Goal: Transaction & Acquisition: Purchase product/service

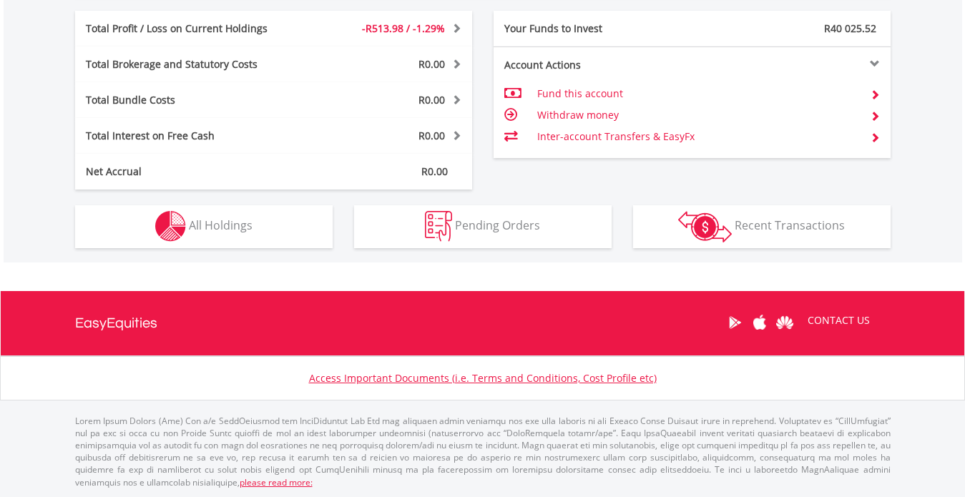
scroll to position [137, 272]
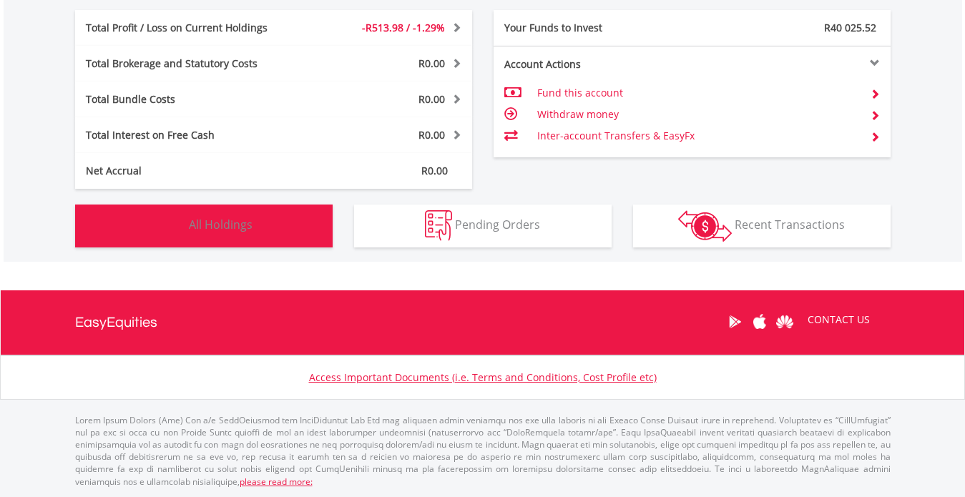
click at [223, 221] on span "All Holdings" at bounding box center [221, 225] width 64 height 16
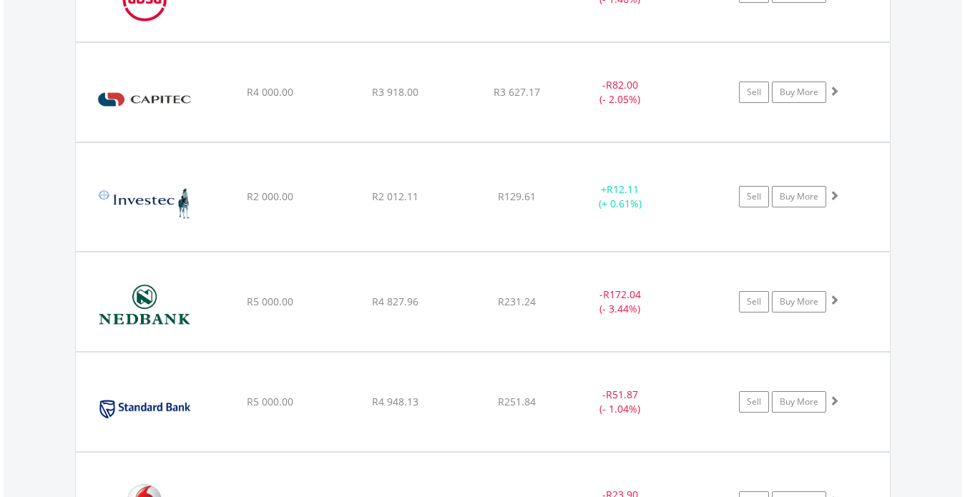
scroll to position [1135, 0]
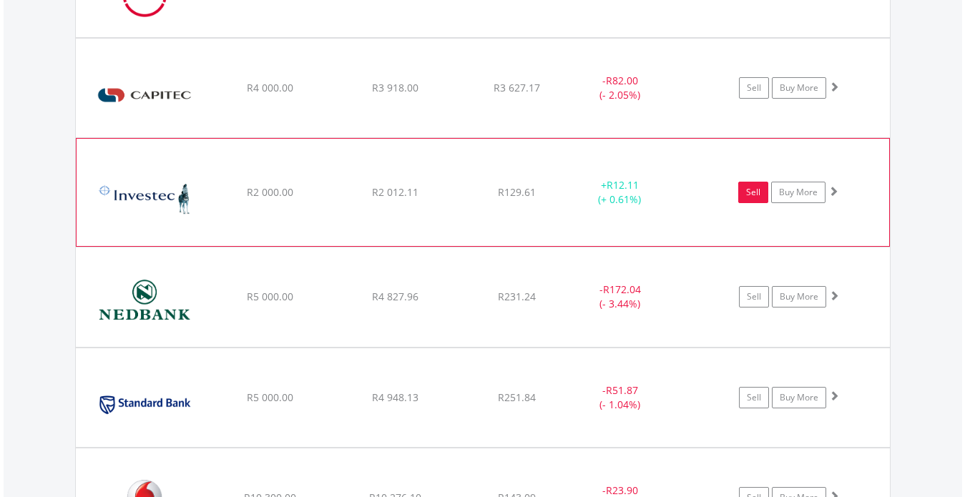
click at [751, 189] on link "Sell" at bounding box center [753, 192] width 30 height 21
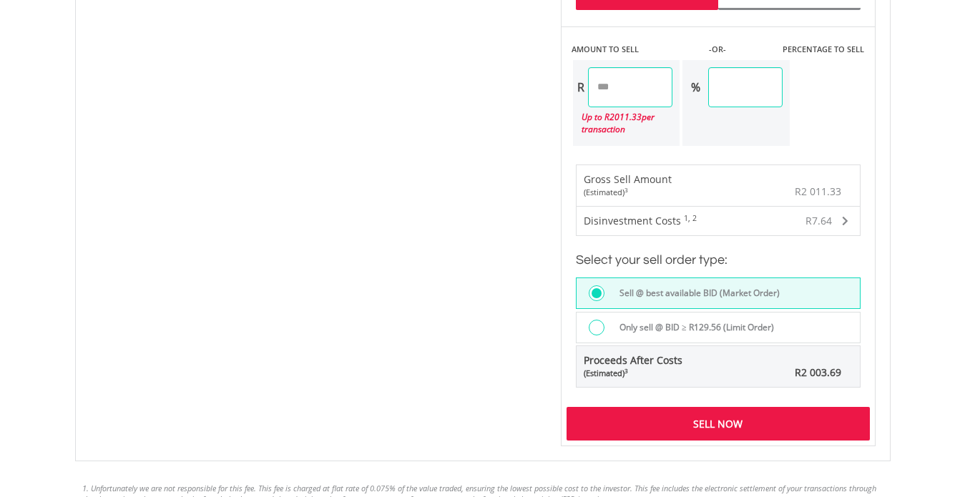
scroll to position [970, 0]
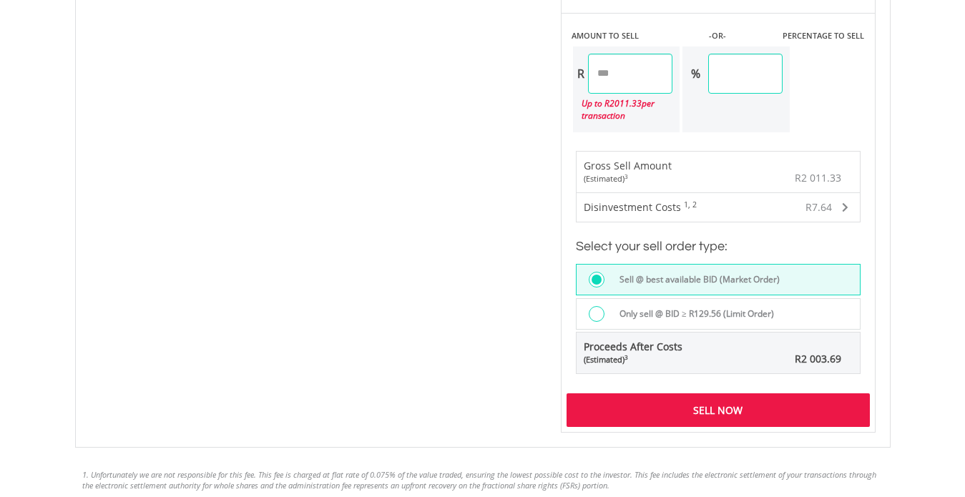
click at [807, 405] on div "Sell Now" at bounding box center [717, 409] width 303 height 33
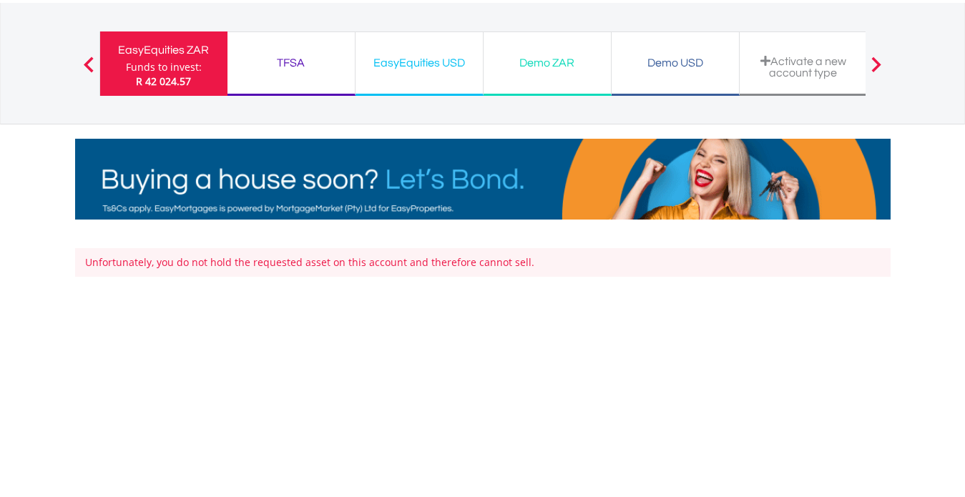
scroll to position [83, 0]
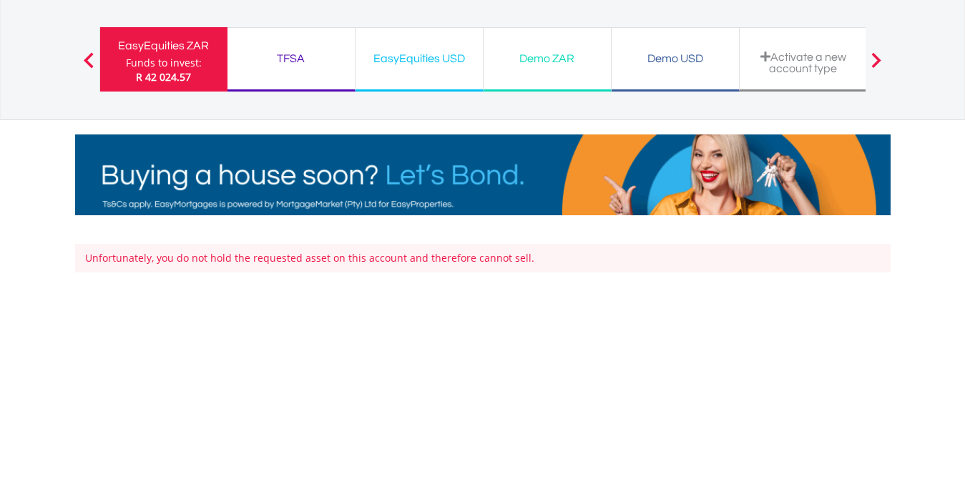
click at [169, 66] on div "Funds to invest:" at bounding box center [164, 63] width 76 height 14
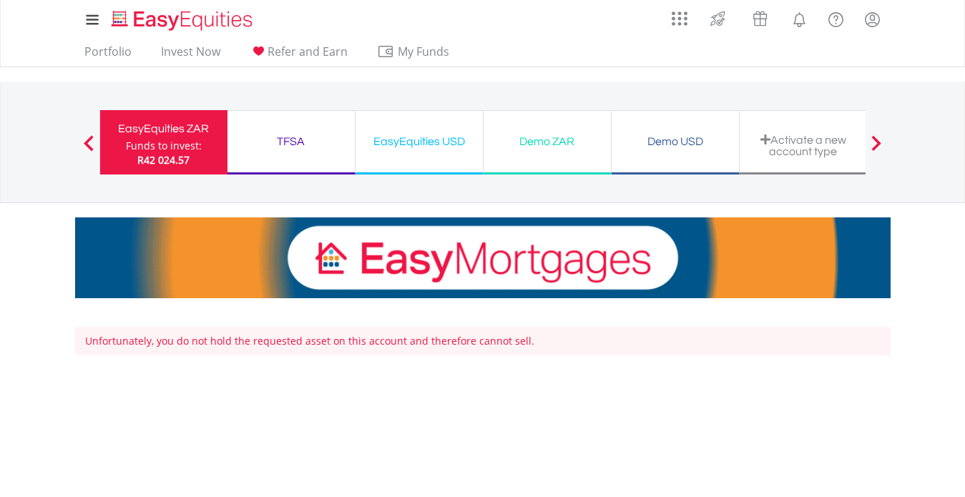
click at [155, 128] on div "EasyEquities ZAR" at bounding box center [164, 129] width 110 height 20
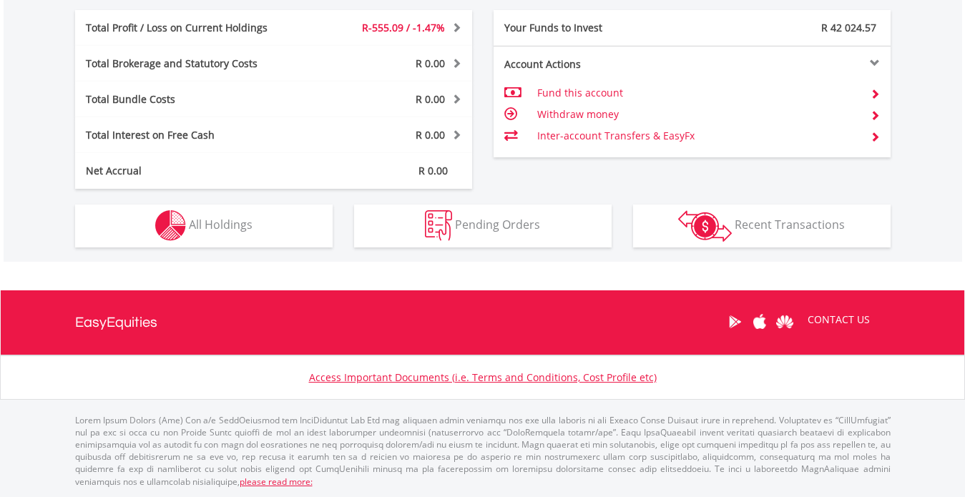
scroll to position [137, 272]
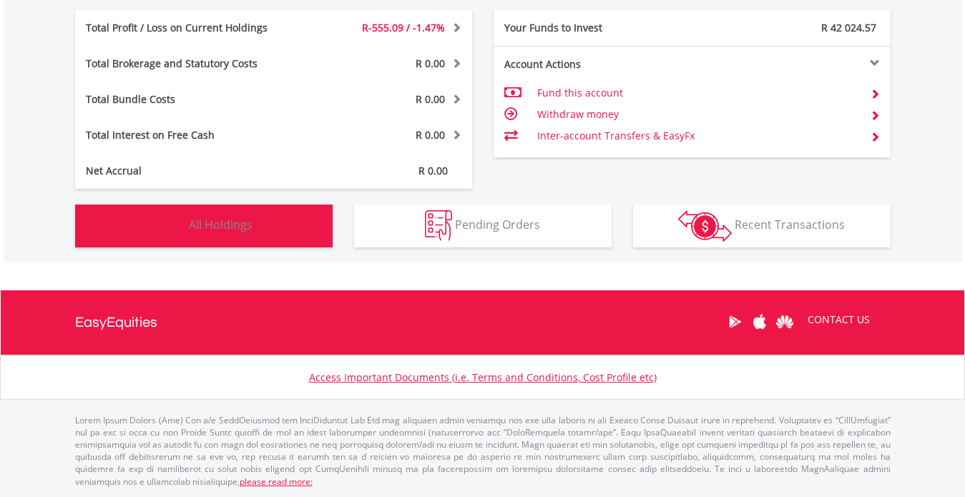
click at [188, 226] on button "Holdings All Holdings" at bounding box center [203, 225] width 257 height 43
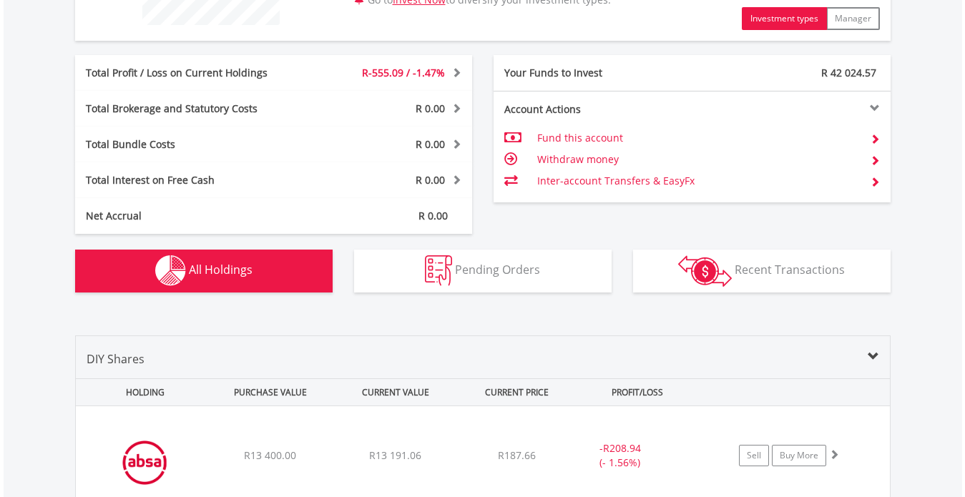
scroll to position [686, 0]
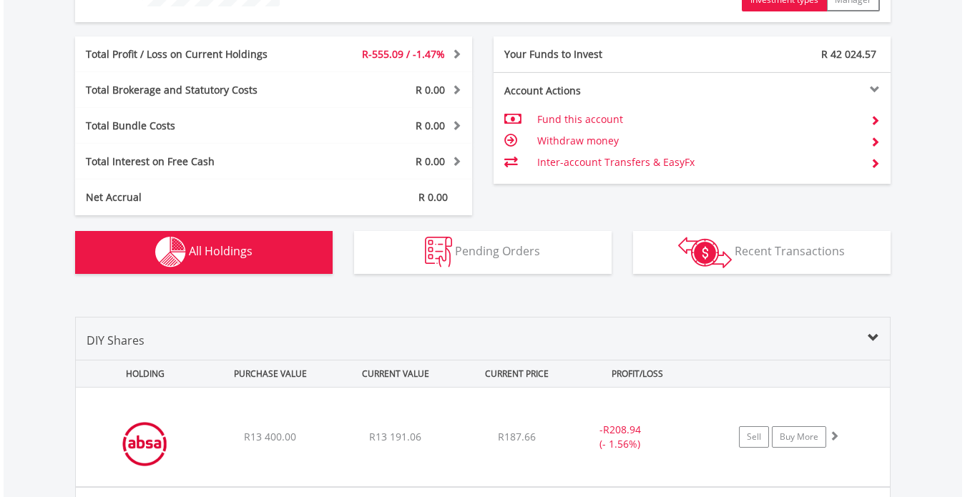
click at [183, 245] on img "button" at bounding box center [170, 252] width 31 height 31
click at [245, 305] on div "Value View Share View" at bounding box center [482, 302] width 837 height 29
click at [226, 252] on span "All Holdings" at bounding box center [221, 251] width 64 height 16
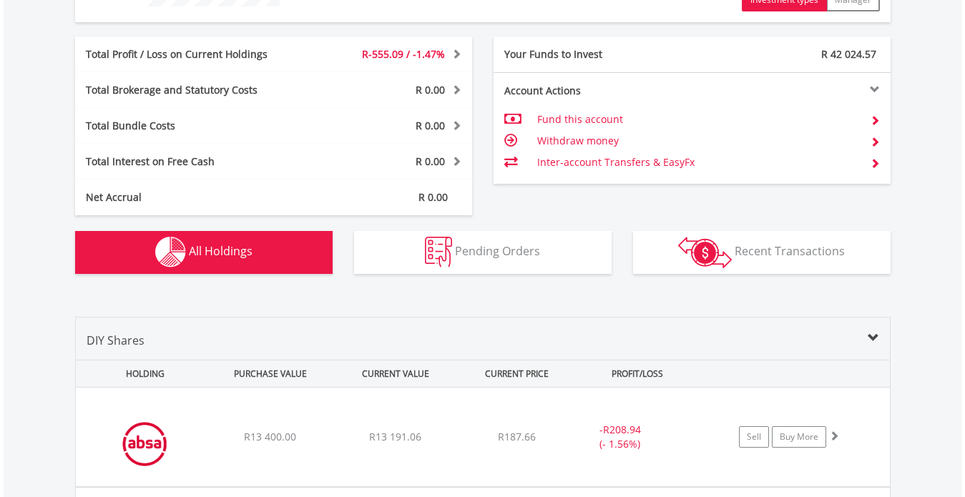
click at [209, 253] on span "All Holdings" at bounding box center [221, 251] width 64 height 16
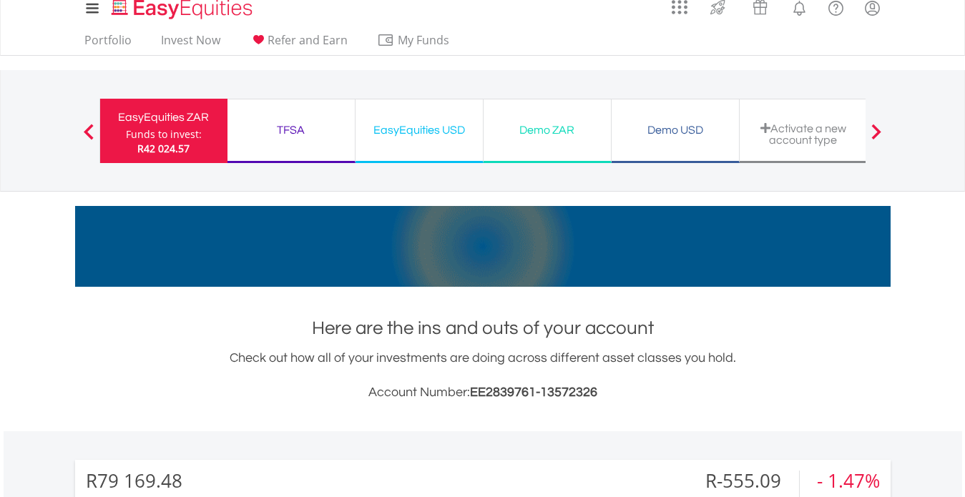
scroll to position [0, 0]
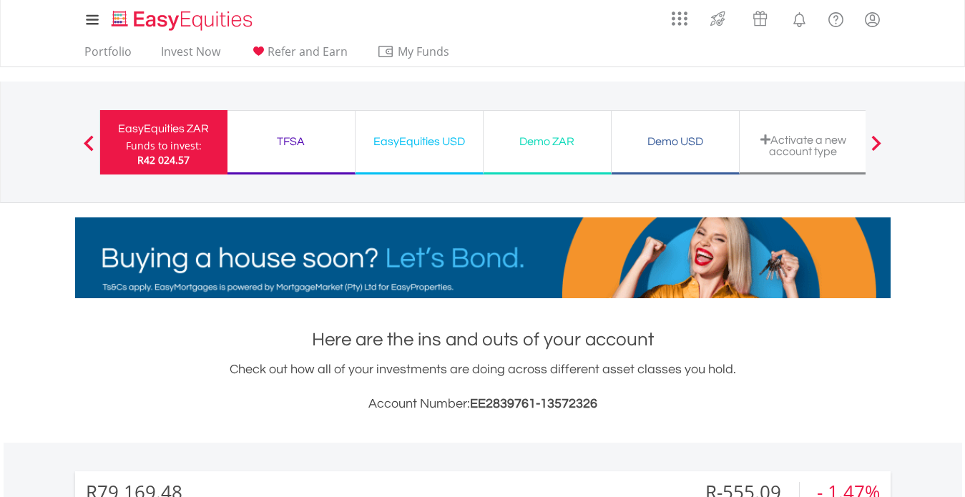
click at [280, 333] on h1 "Here are the ins and outs of your account" at bounding box center [482, 340] width 815 height 26
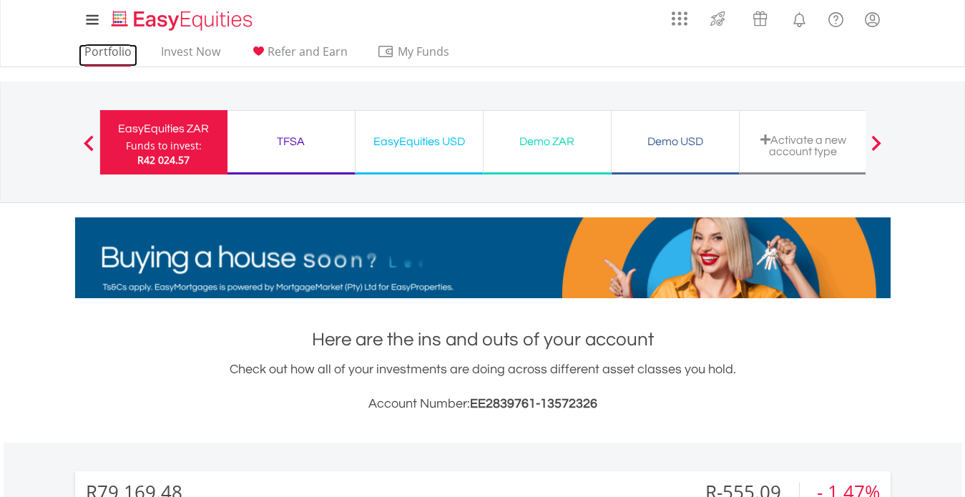
click at [106, 48] on link "Portfolio" at bounding box center [108, 55] width 59 height 22
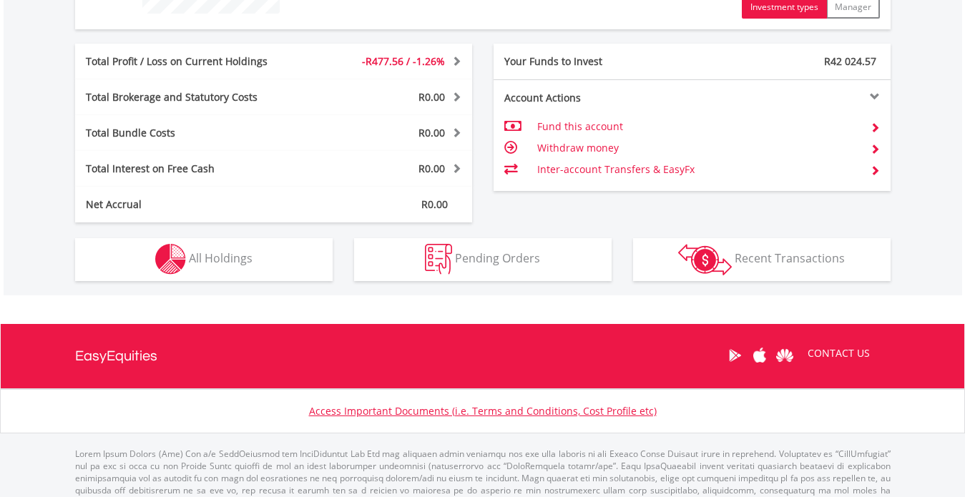
scroll to position [713, 0]
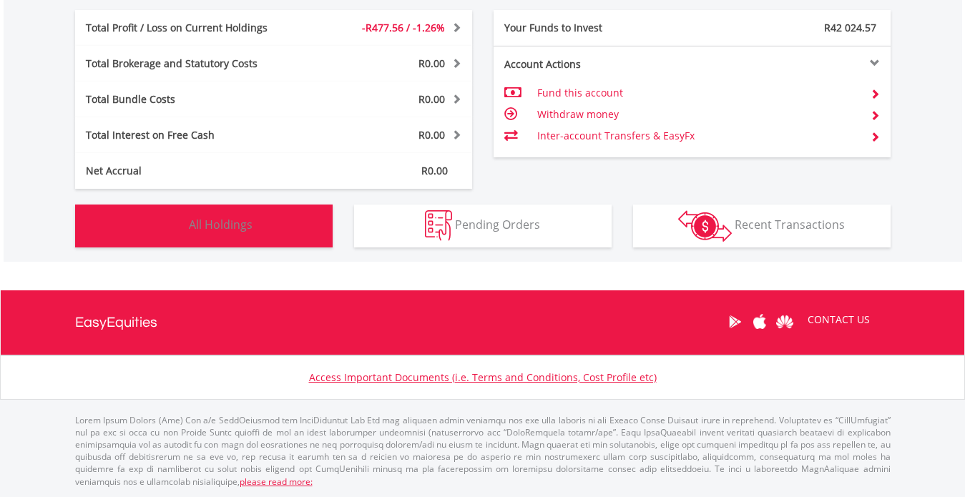
click at [224, 221] on span "All Holdings" at bounding box center [221, 225] width 64 height 16
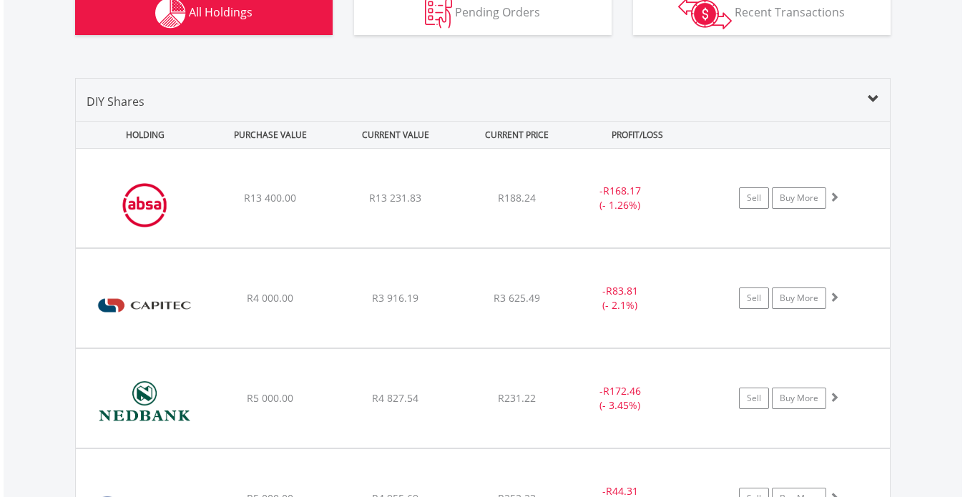
scroll to position [889, 0]
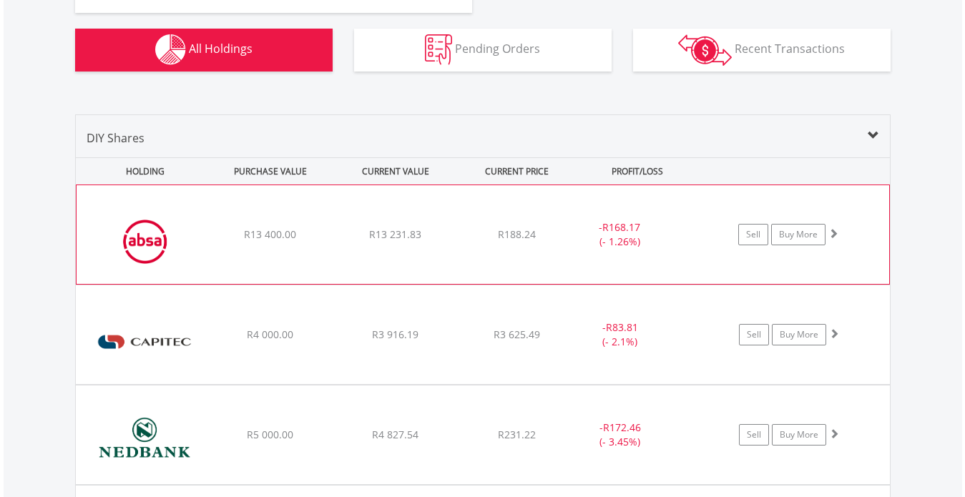
click at [149, 236] on img at bounding box center [145, 241] width 123 height 77
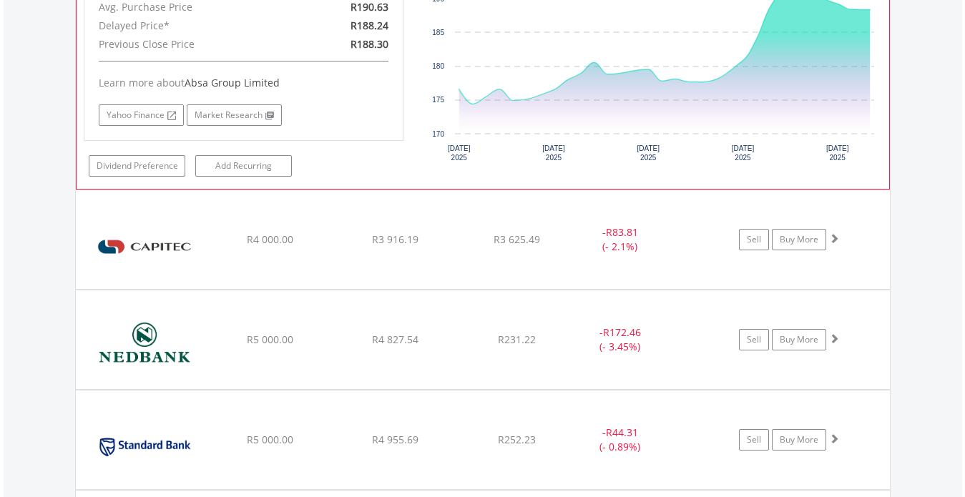
scroll to position [1346, 0]
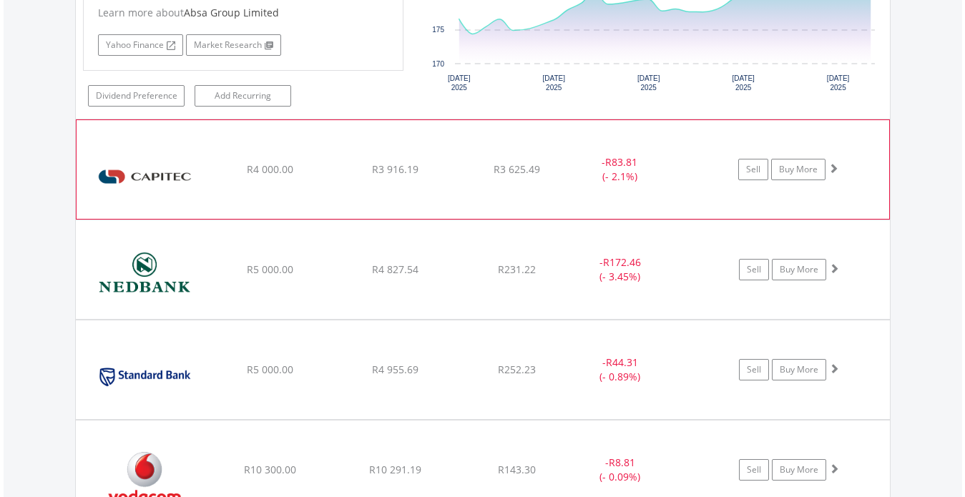
click at [157, 174] on img at bounding box center [145, 176] width 123 height 77
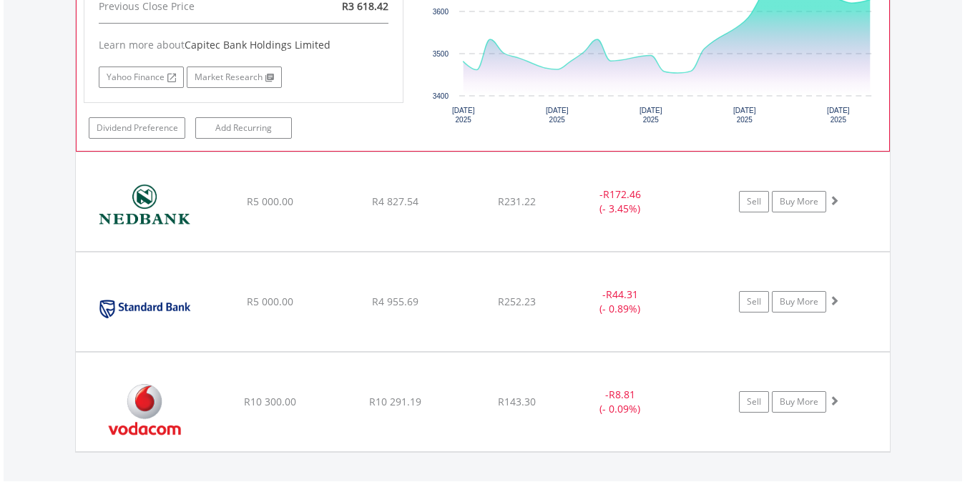
scroll to position [1718, 0]
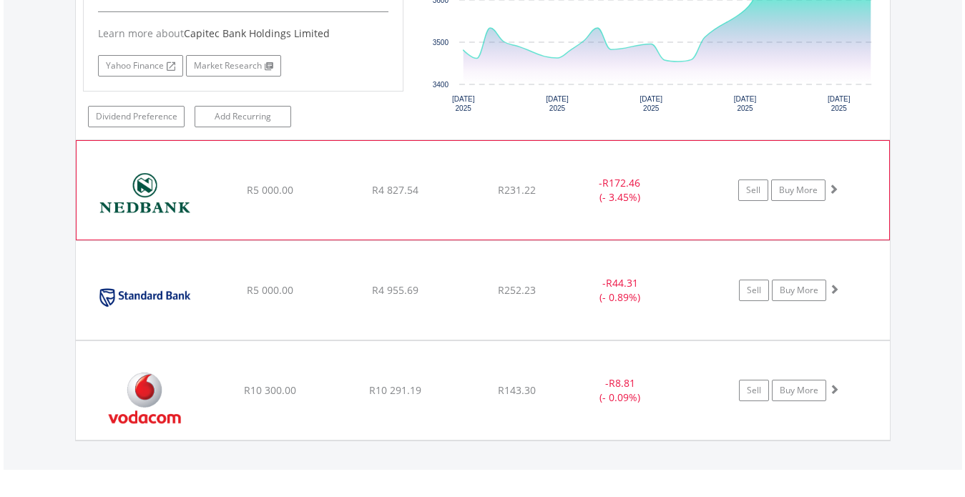
click at [141, 188] on img at bounding box center [145, 197] width 123 height 77
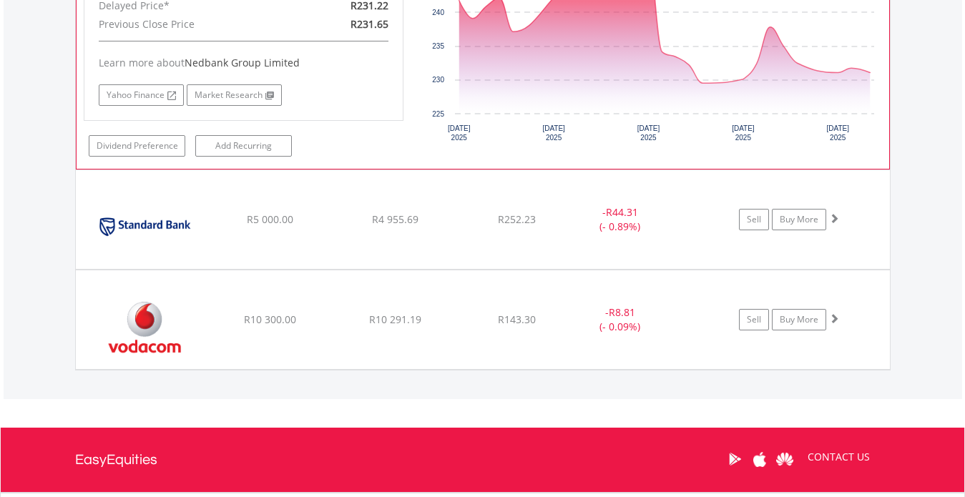
scroll to position [2204, 0]
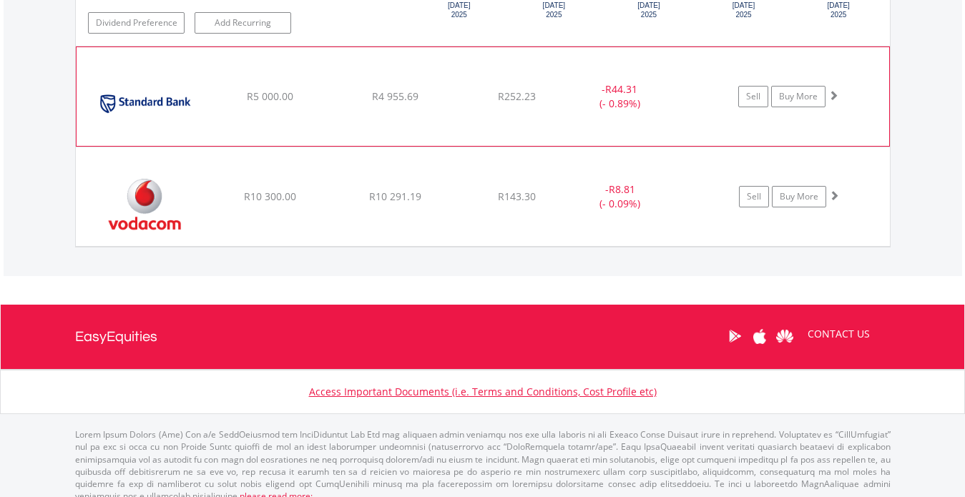
click at [141, 95] on img at bounding box center [145, 103] width 123 height 77
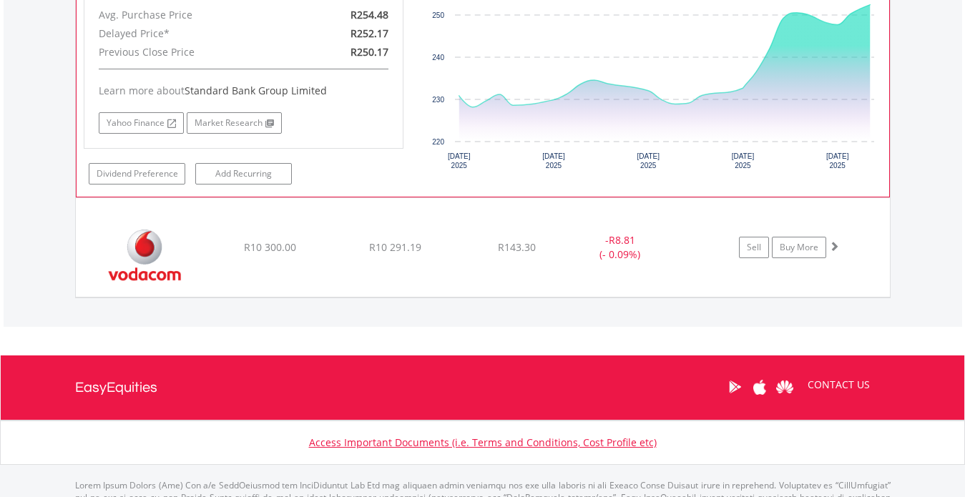
scroll to position [2490, 0]
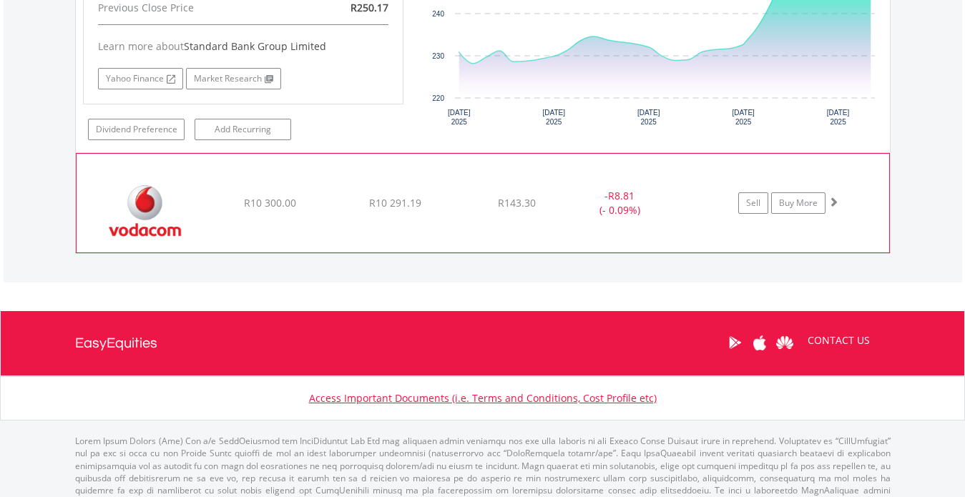
click at [142, 203] on img at bounding box center [145, 210] width 123 height 77
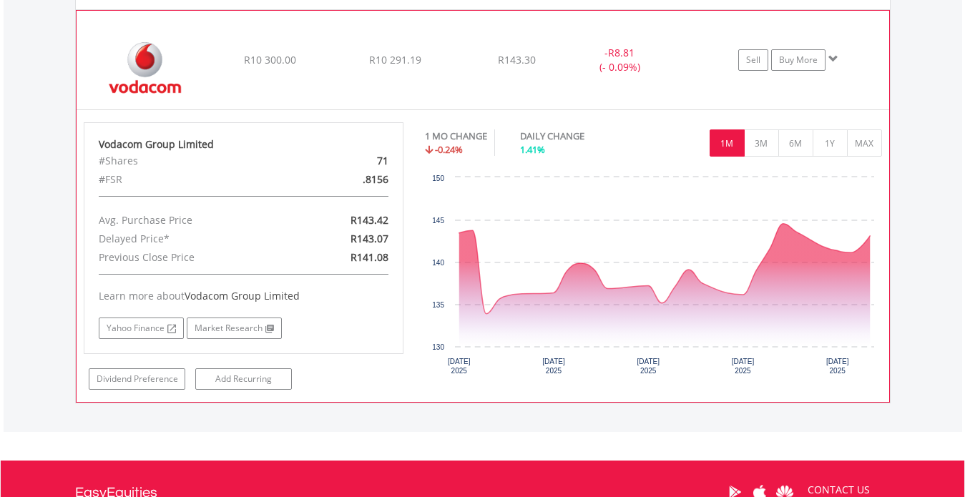
scroll to position [2662, 0]
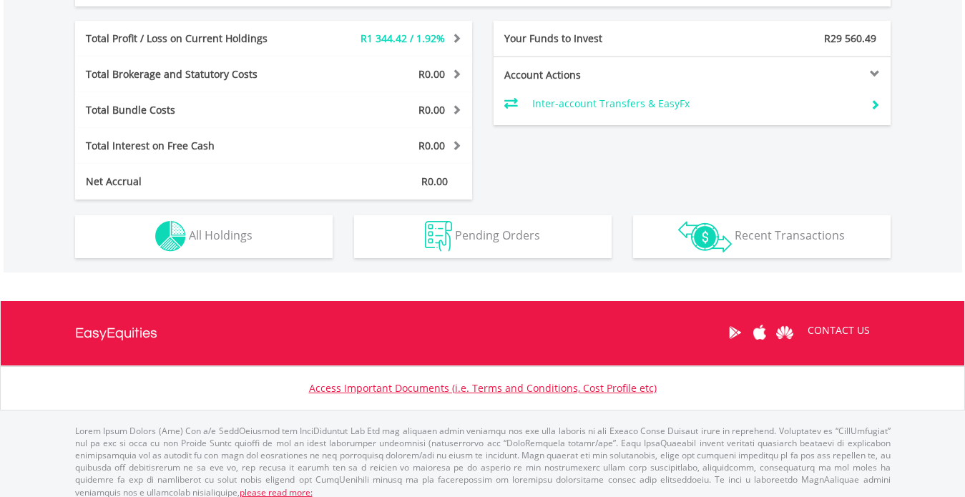
scroll to position [713, 0]
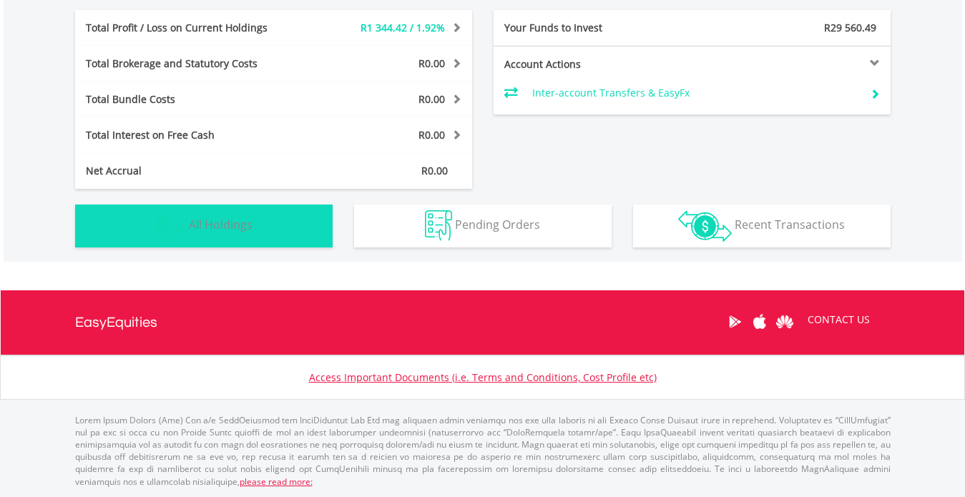
click at [215, 221] on span "All Holdings" at bounding box center [221, 225] width 64 height 16
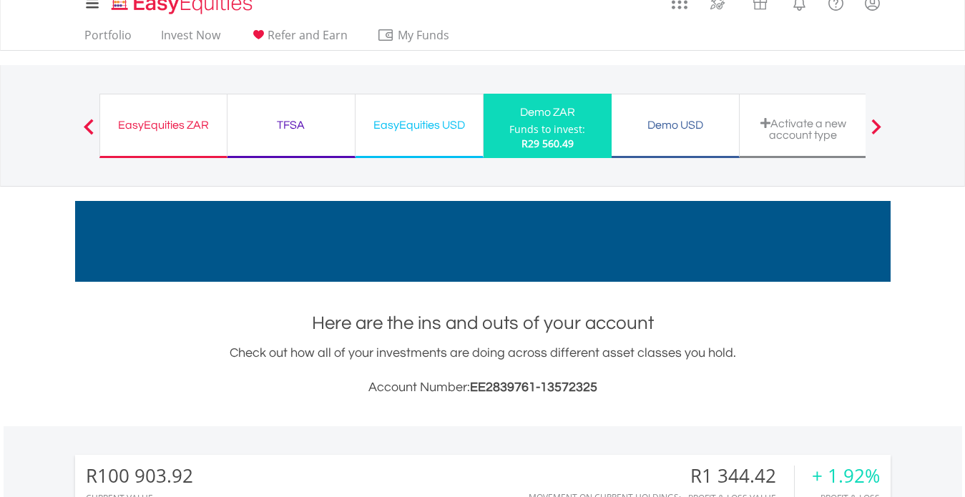
scroll to position [0, 0]
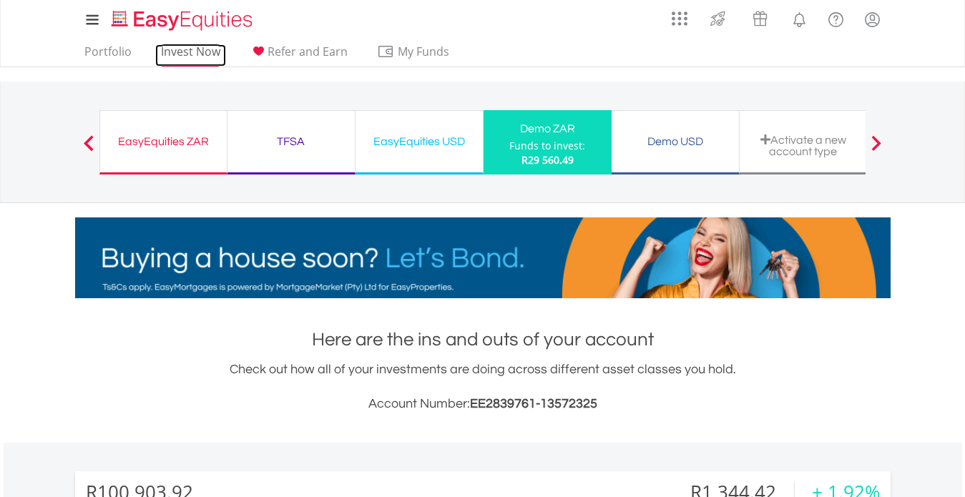
click at [184, 50] on link "Invest Now" at bounding box center [190, 55] width 71 height 22
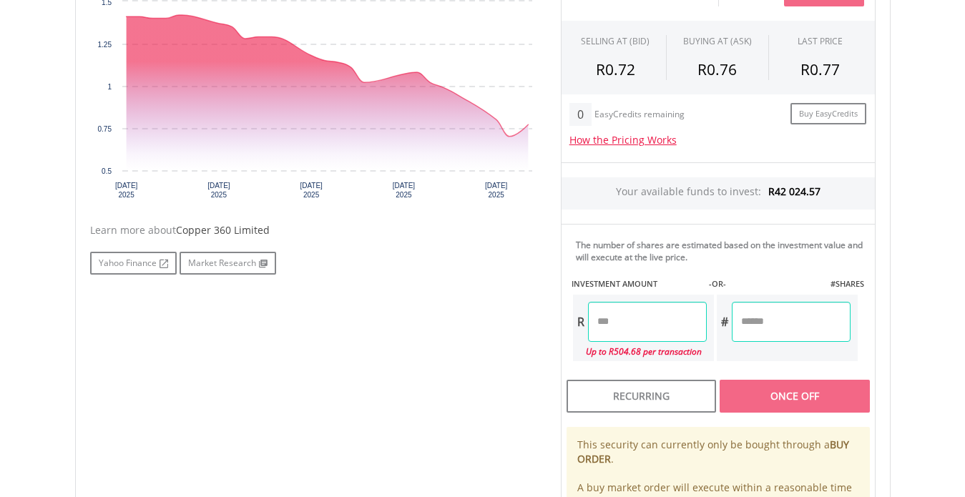
scroll to position [515, 0]
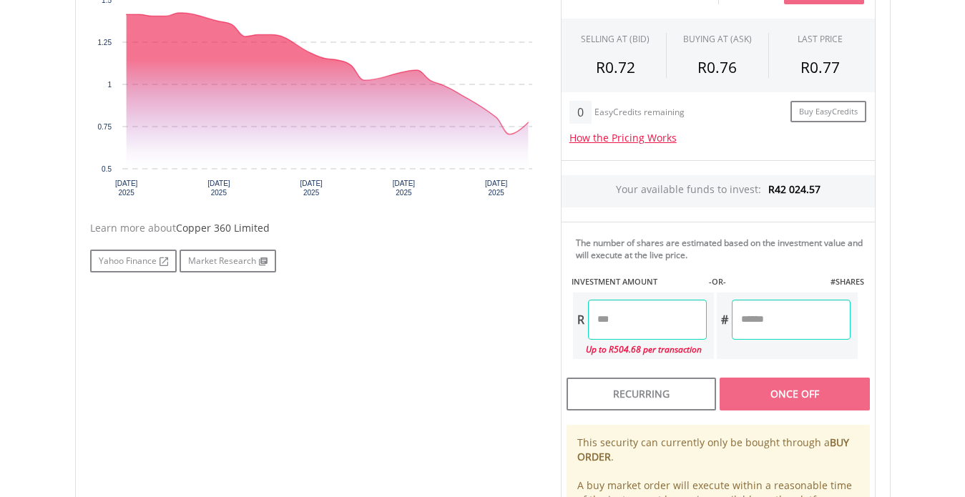
click at [618, 323] on input "number" at bounding box center [647, 320] width 119 height 40
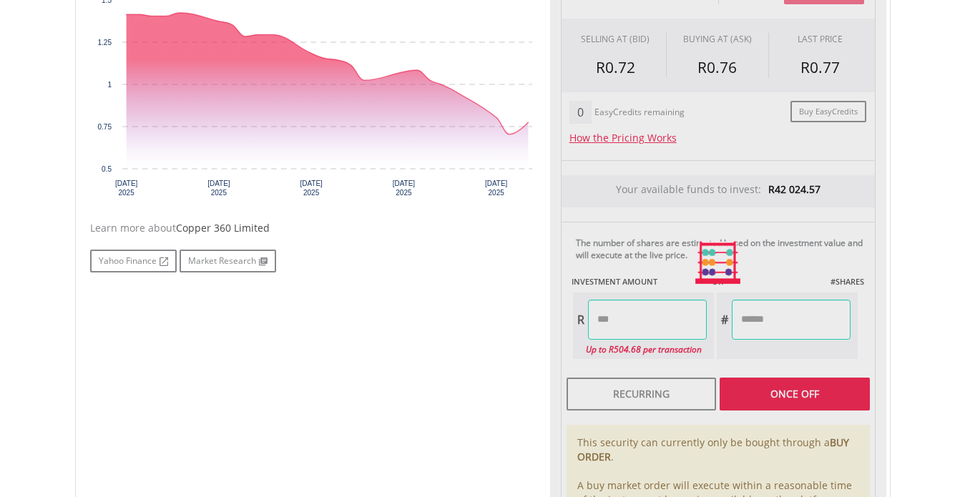
click at [796, 390] on div "Last Updated Price: 15-min. Delay* Price Update Cost: 0 Credits Market Closed S…" at bounding box center [718, 262] width 336 height 636
type input "*******"
type input "*********"
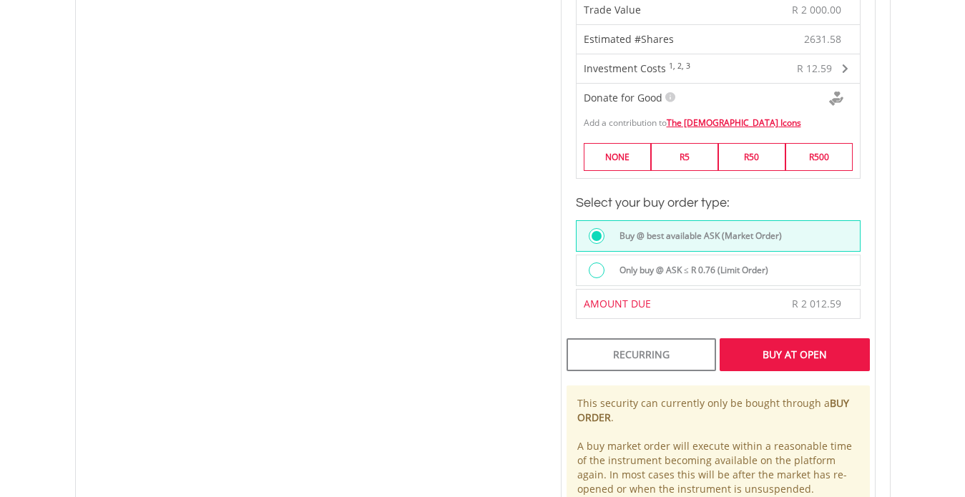
scroll to position [472, 0]
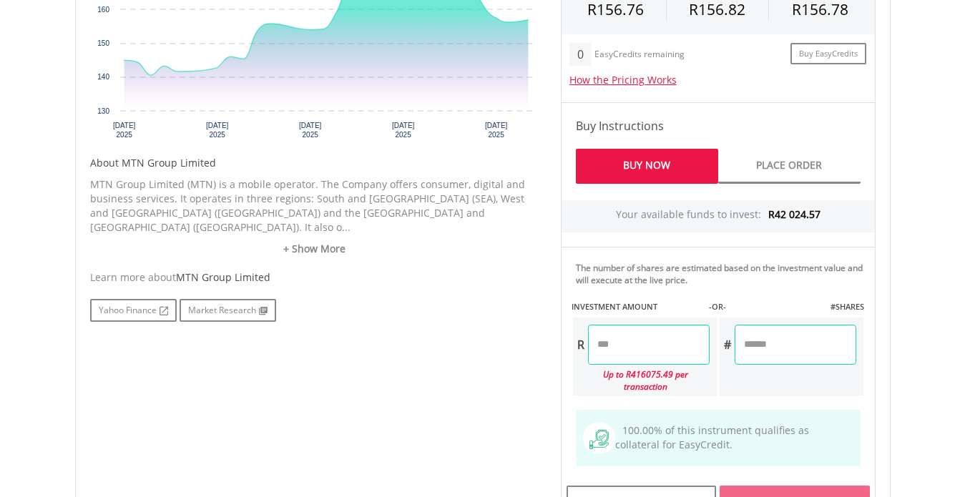
scroll to position [629, 0]
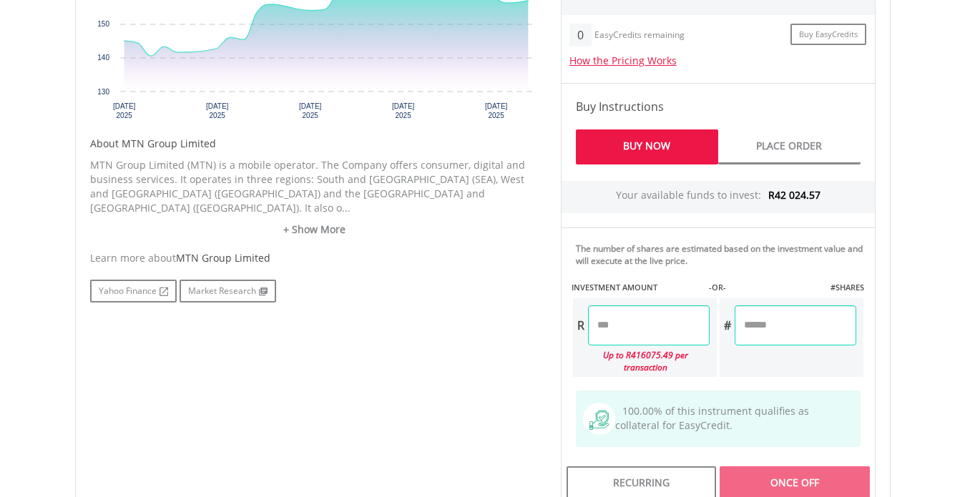
click at [624, 322] on input "number" at bounding box center [649, 325] width 122 height 40
click at [785, 464] on div "Last Updated Price: 15-min. Delay* Price Update Cost: 2 Credits Request A Price…" at bounding box center [718, 186] width 336 height 638
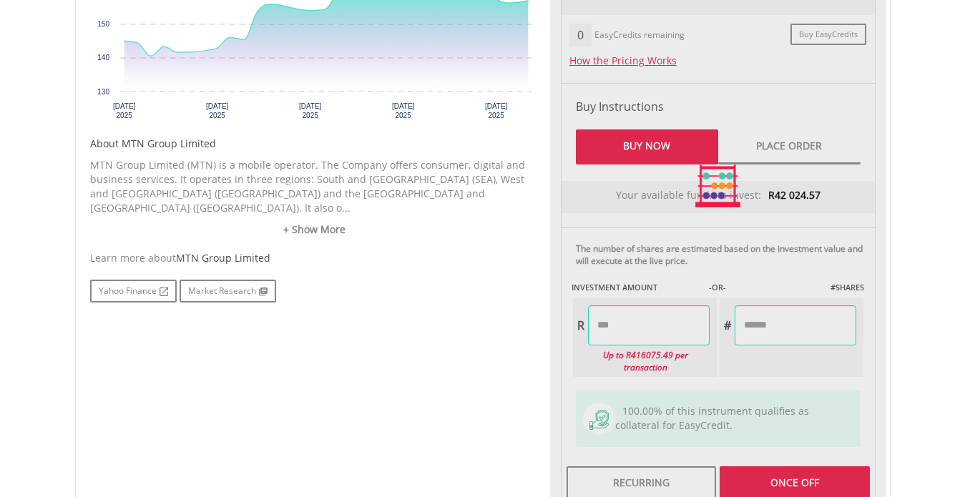
type input "*******"
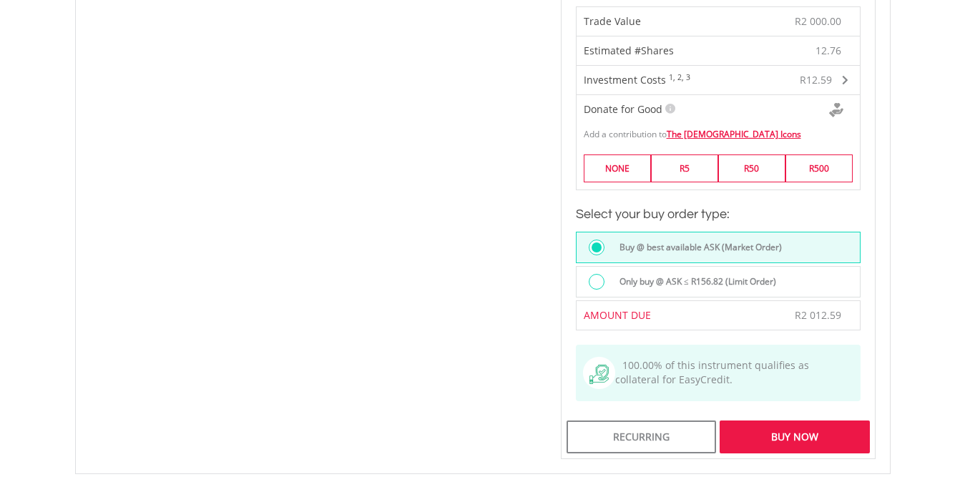
scroll to position [1058, 0]
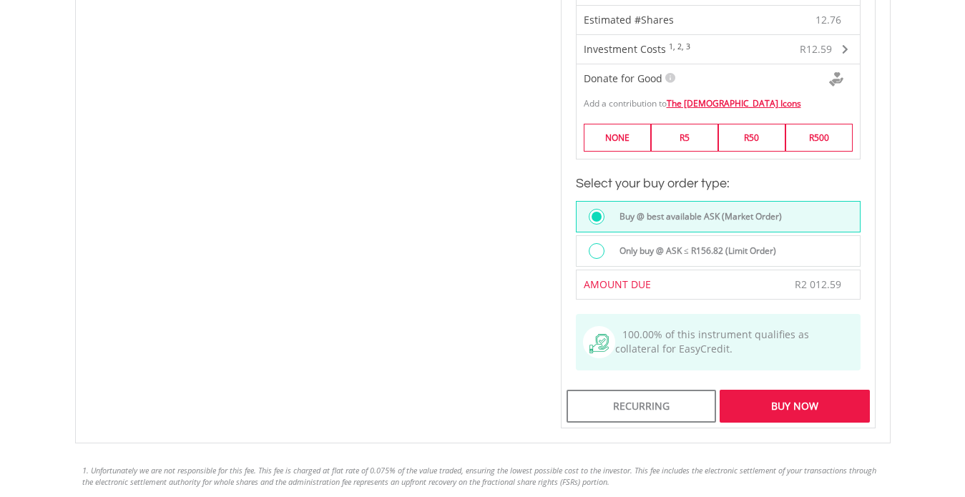
click at [800, 390] on div "Buy Now" at bounding box center [793, 406] width 149 height 33
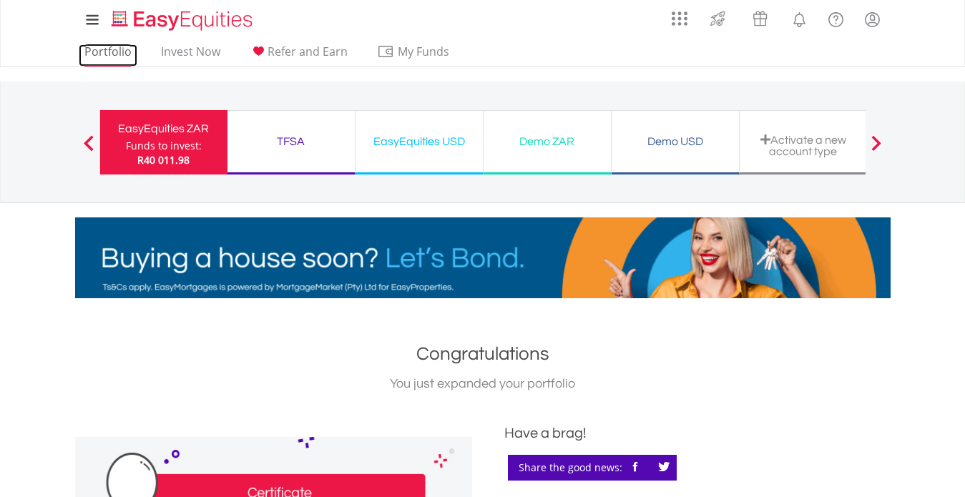
click at [110, 51] on link "Portfolio" at bounding box center [108, 55] width 59 height 22
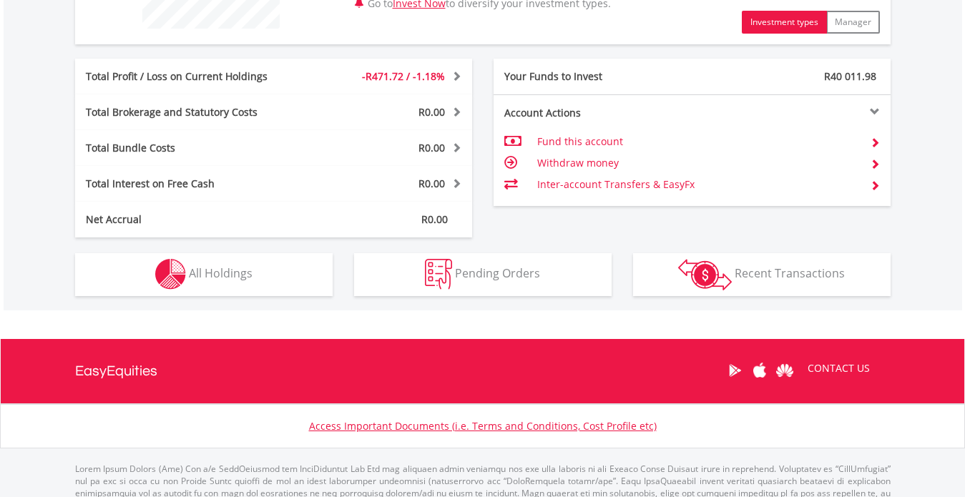
scroll to position [713, 0]
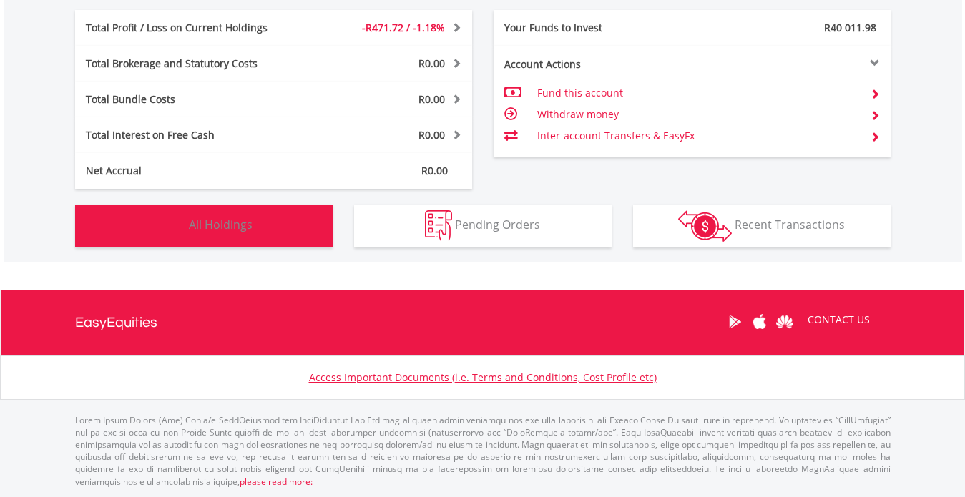
click at [202, 220] on span "All Holdings" at bounding box center [221, 225] width 64 height 16
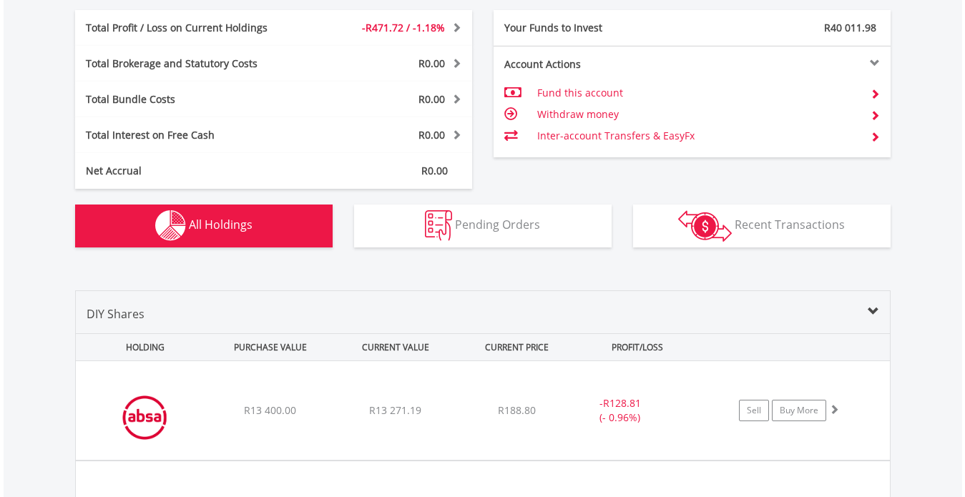
scroll to position [1002, 0]
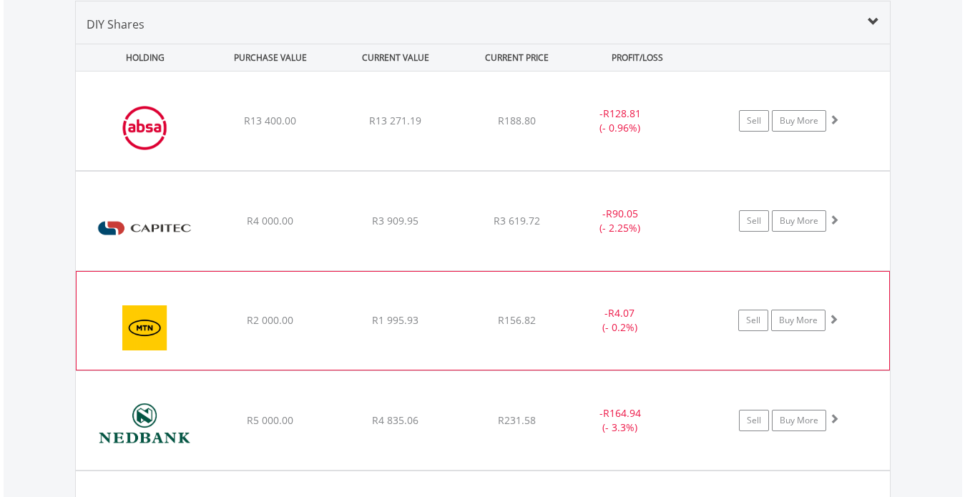
click at [144, 317] on img at bounding box center [145, 328] width 123 height 76
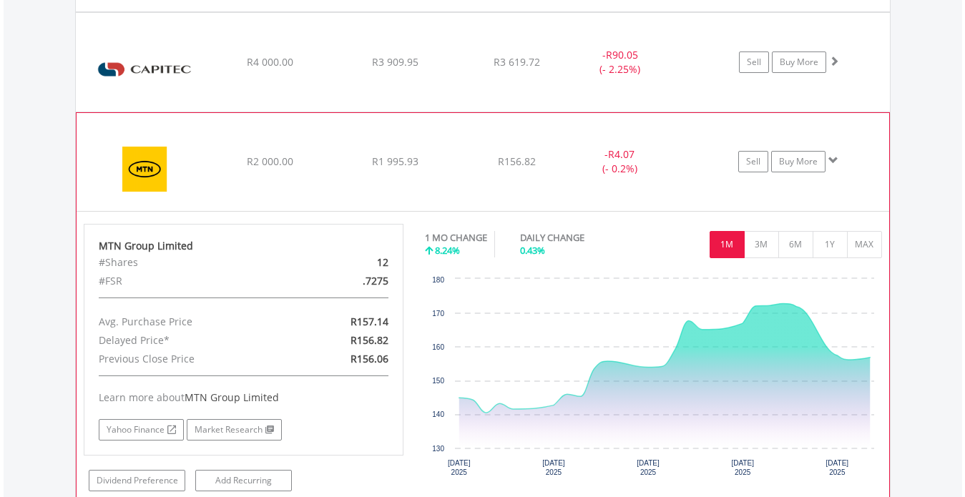
scroll to position [1175, 0]
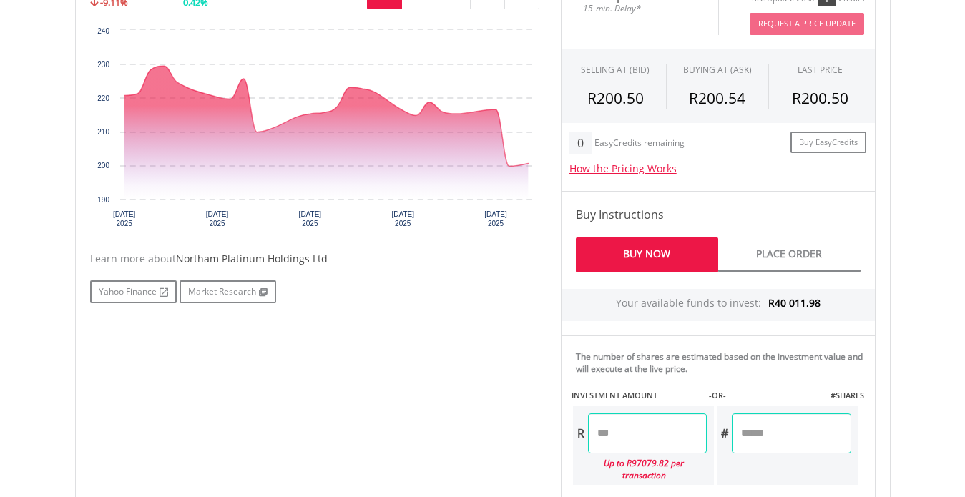
scroll to position [486, 0]
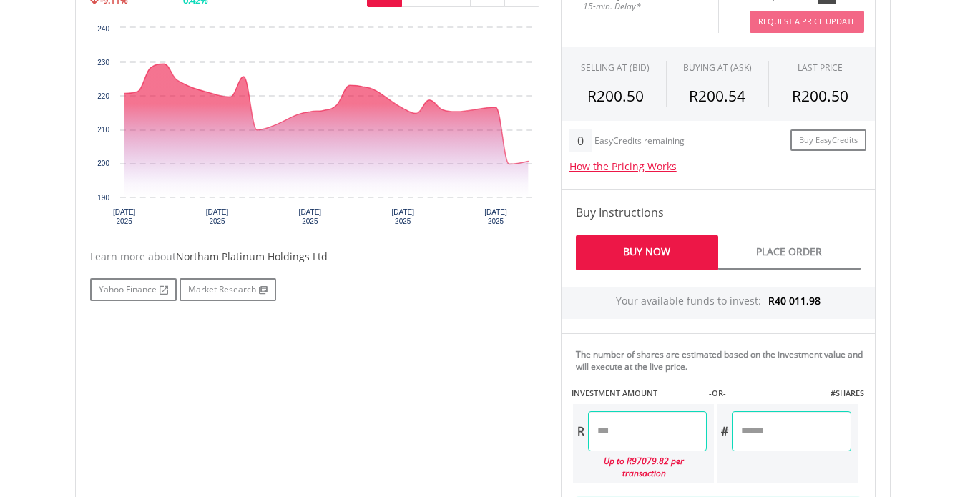
click at [625, 249] on link "Buy Now" at bounding box center [647, 252] width 142 height 35
click at [608, 427] on input "number" at bounding box center [647, 431] width 119 height 40
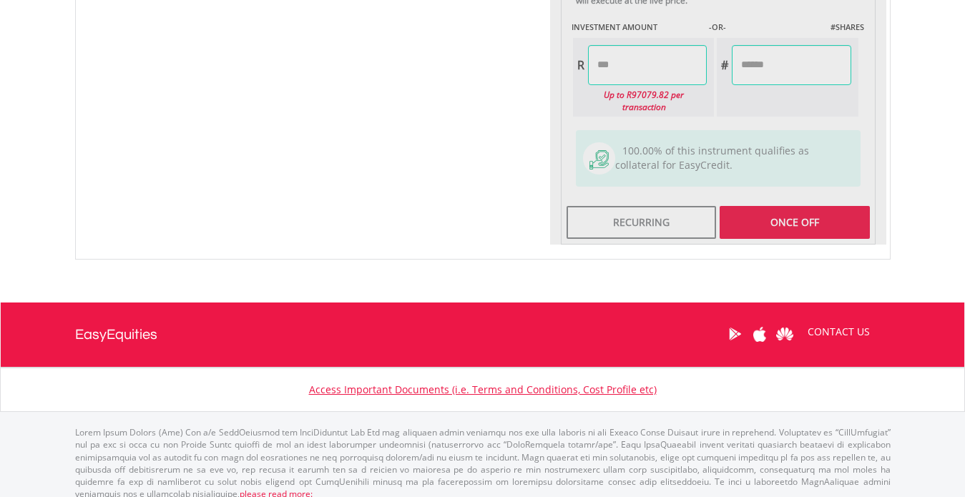
type input "*******"
type input "*****"
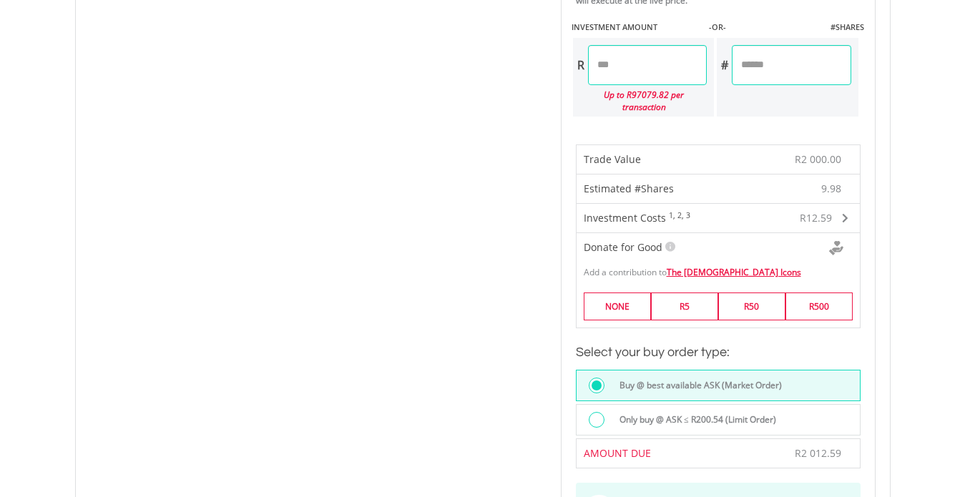
scroll to position [1287, 0]
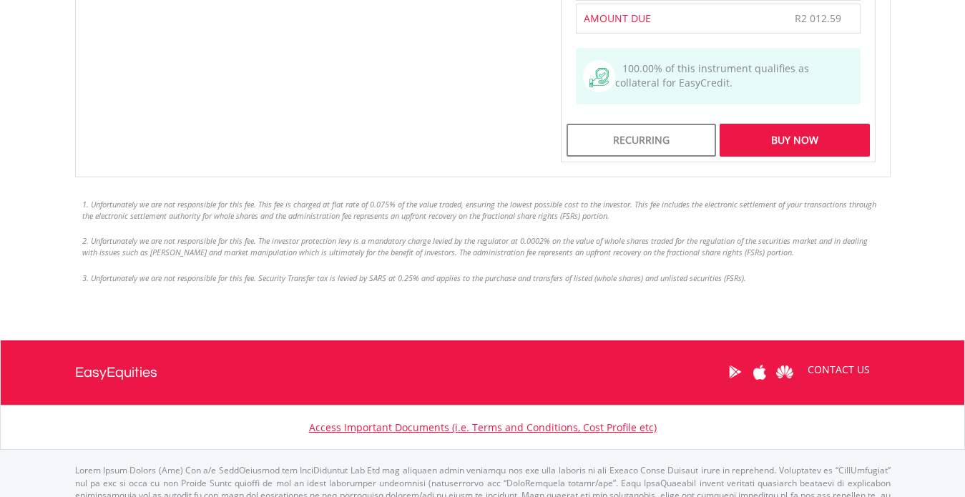
click at [810, 124] on div "Buy Now" at bounding box center [793, 140] width 149 height 33
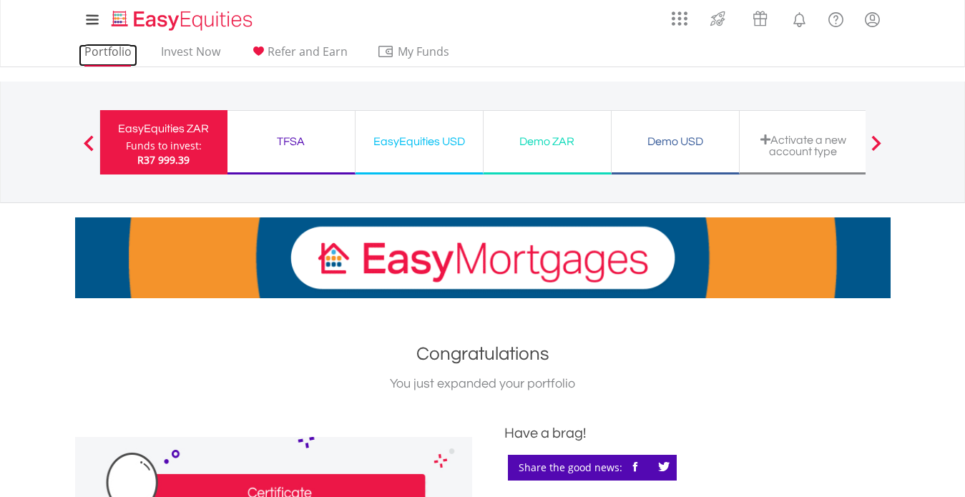
click at [106, 51] on link "Portfolio" at bounding box center [108, 55] width 59 height 22
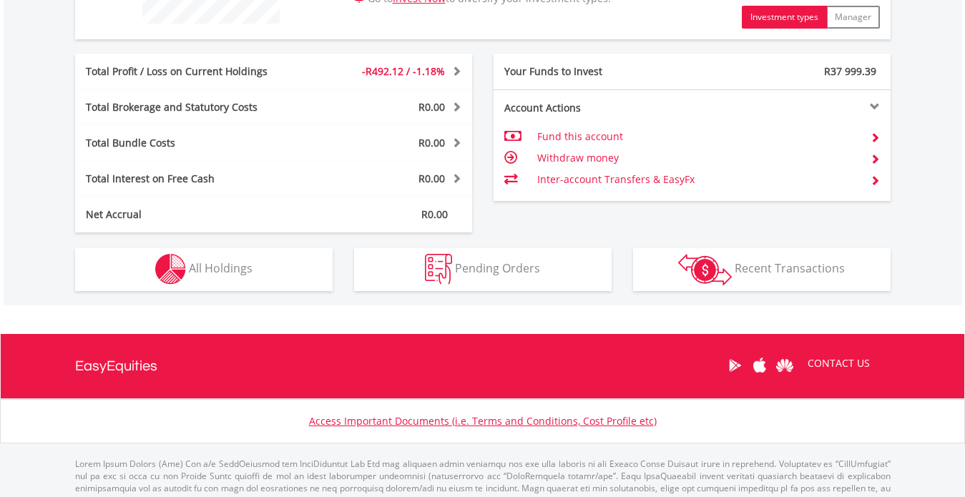
scroll to position [686, 0]
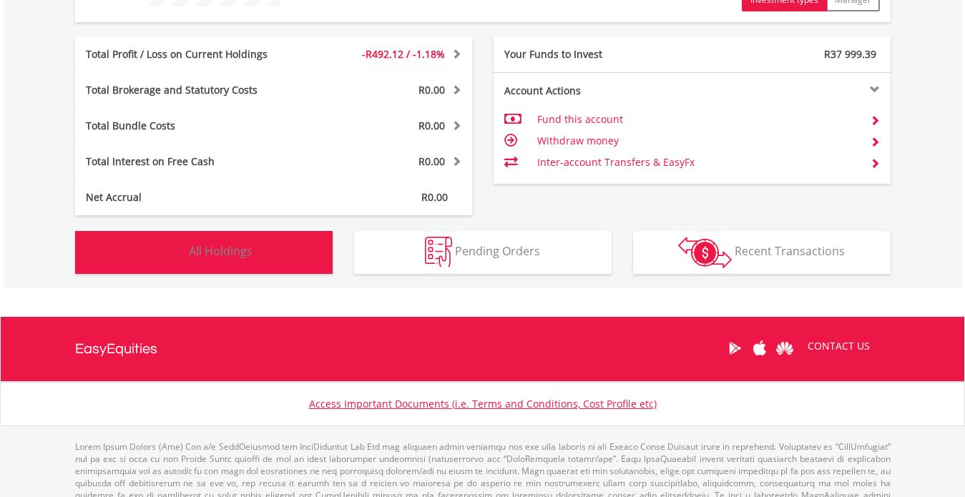
click at [201, 250] on span "All Holdings" at bounding box center [221, 251] width 64 height 16
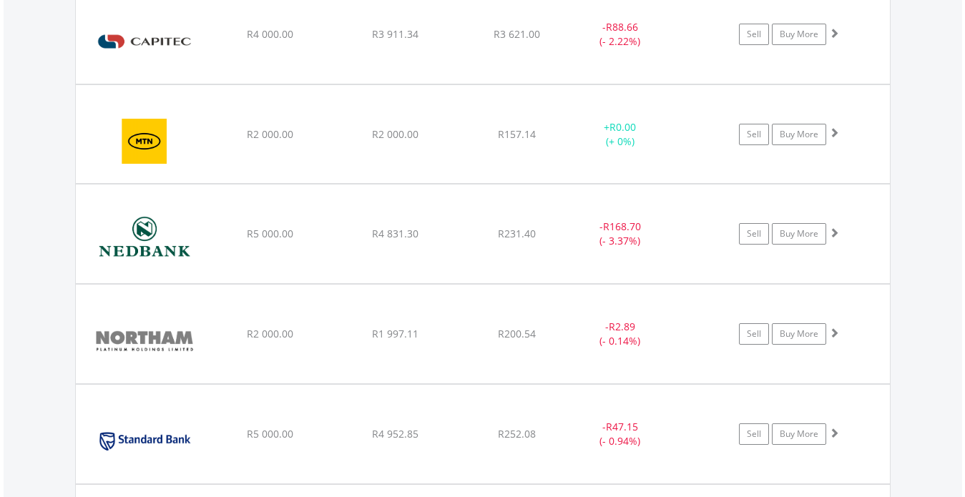
scroll to position [1175, 0]
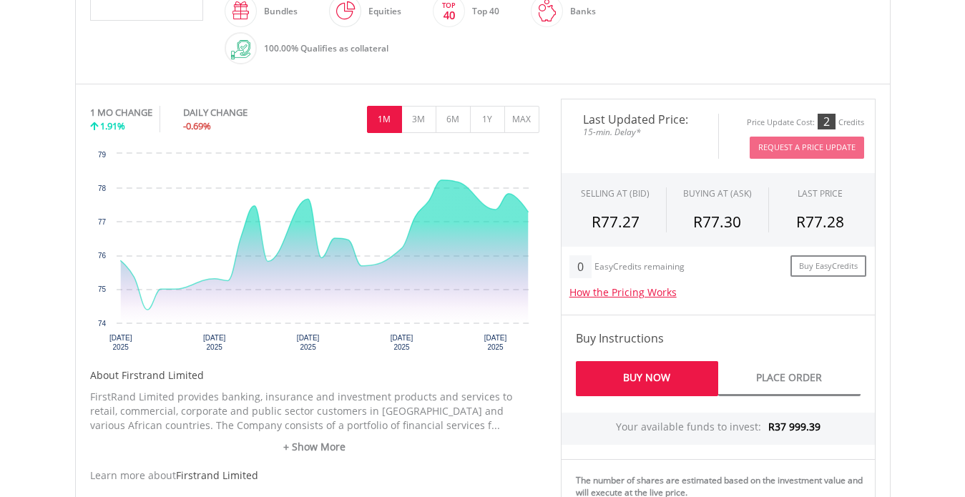
scroll to position [400, 0]
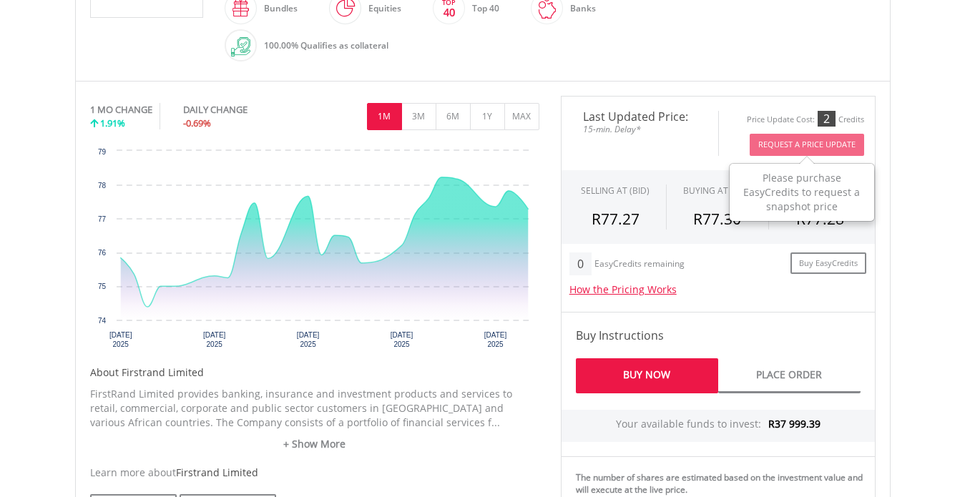
click at [800, 148] on button "Request A Price Update" at bounding box center [806, 145] width 114 height 22
click at [916, 350] on body "My Investments Invest Now New Listings Sell My Recurring Investments Pending Or…" at bounding box center [482, 305] width 965 height 1411
click at [656, 370] on link "Buy Now" at bounding box center [647, 375] width 142 height 35
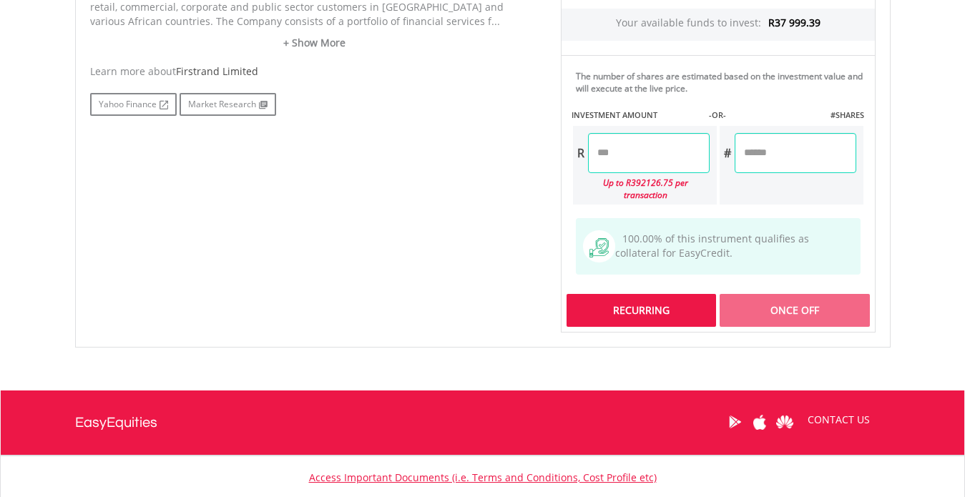
scroll to position [835, 0]
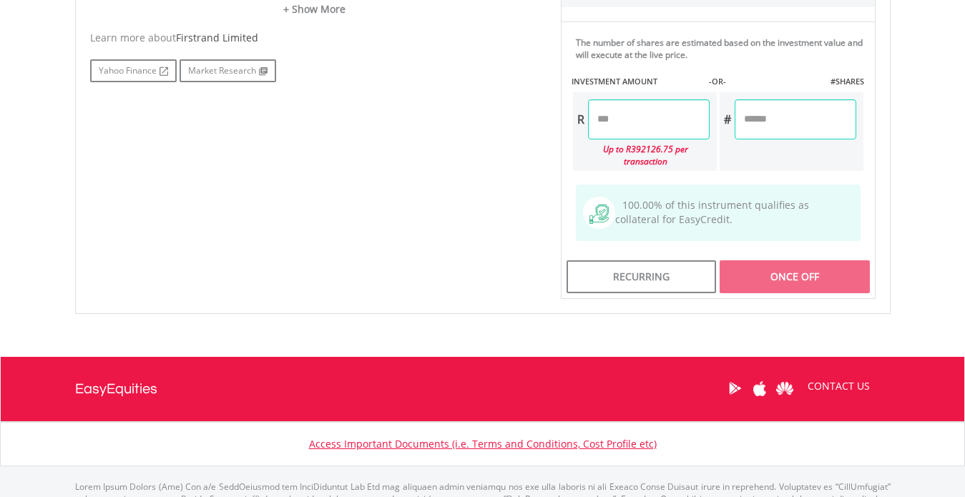
click at [624, 129] on input "number" at bounding box center [649, 119] width 122 height 40
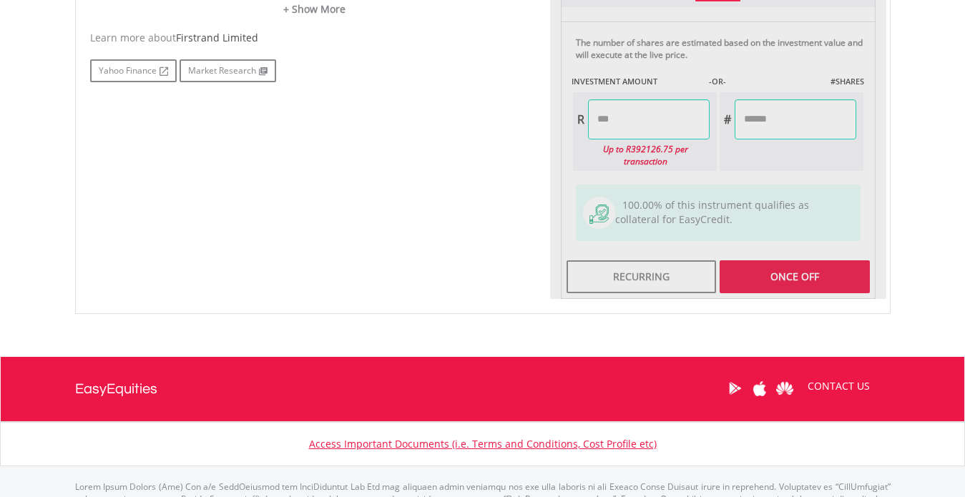
type input "*******"
type input "******"
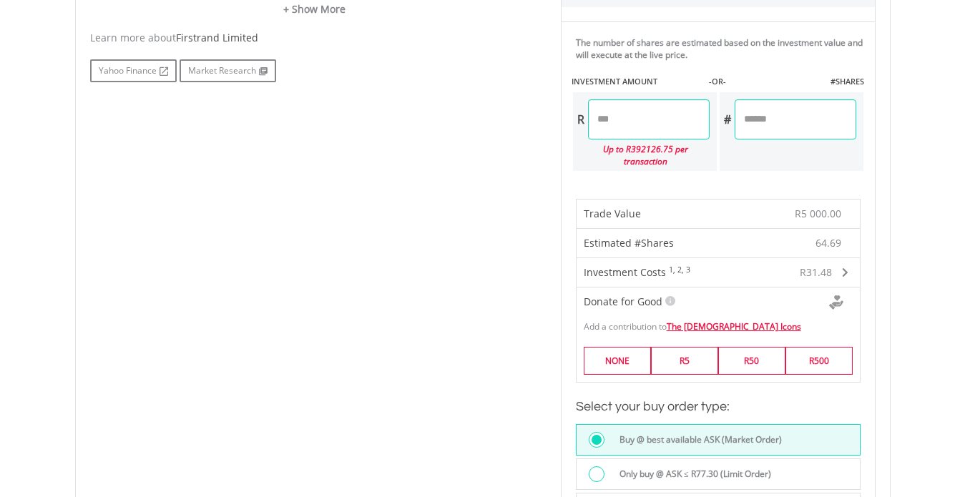
scroll to position [1270, 0]
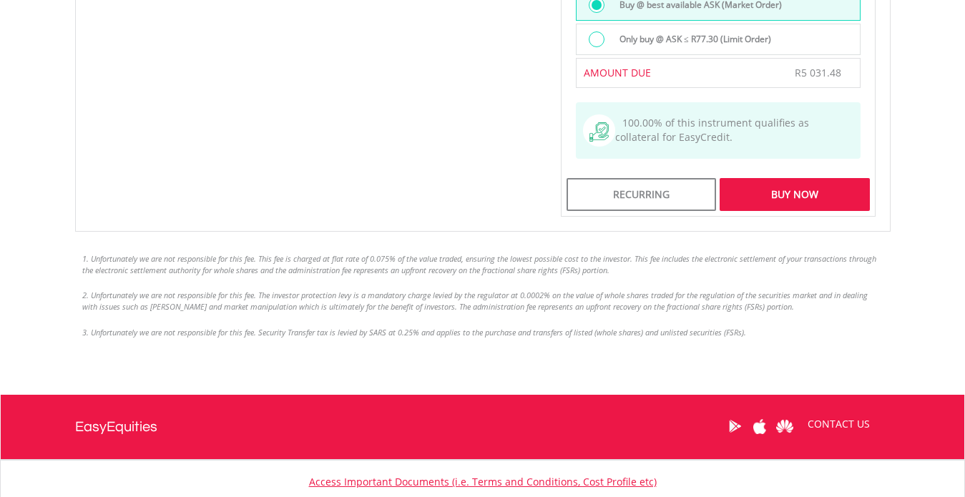
click at [796, 180] on div "Buy Now" at bounding box center [793, 194] width 149 height 33
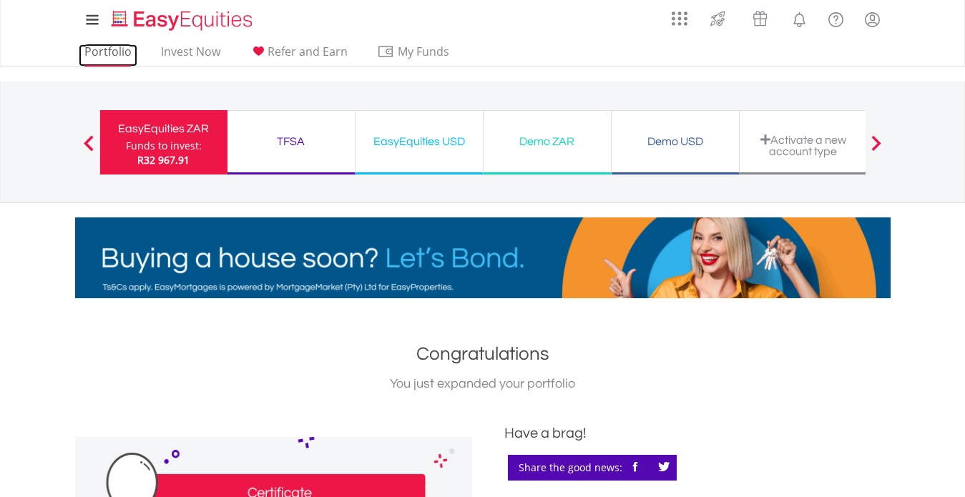
click at [97, 52] on link "Portfolio" at bounding box center [108, 55] width 59 height 22
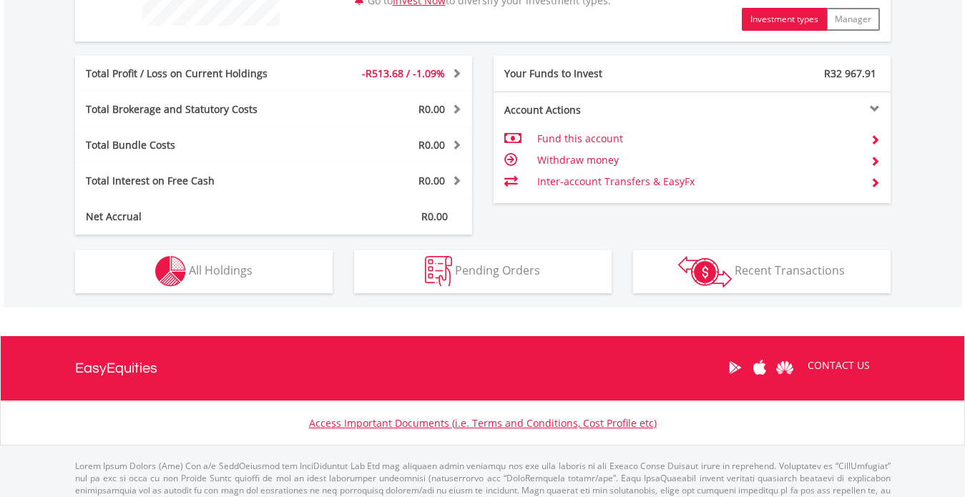
scroll to position [641, 0]
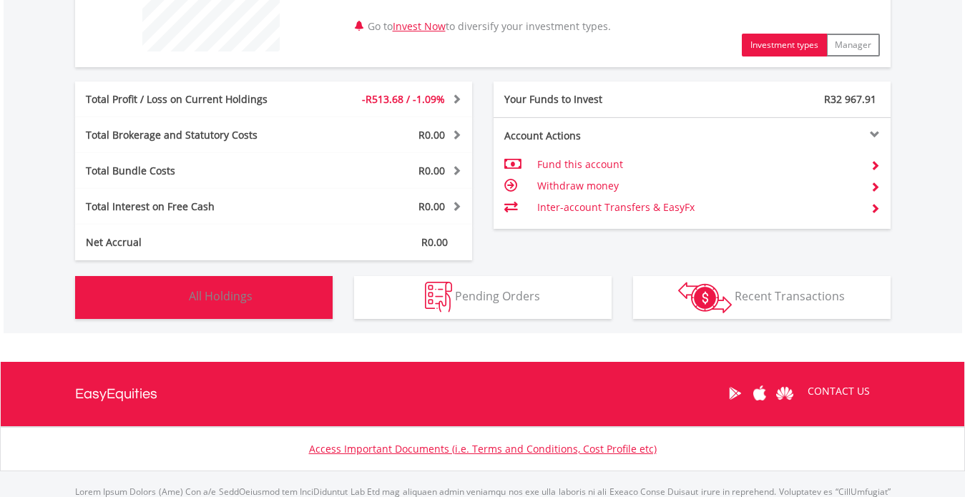
click at [205, 294] on span "All Holdings" at bounding box center [221, 296] width 64 height 16
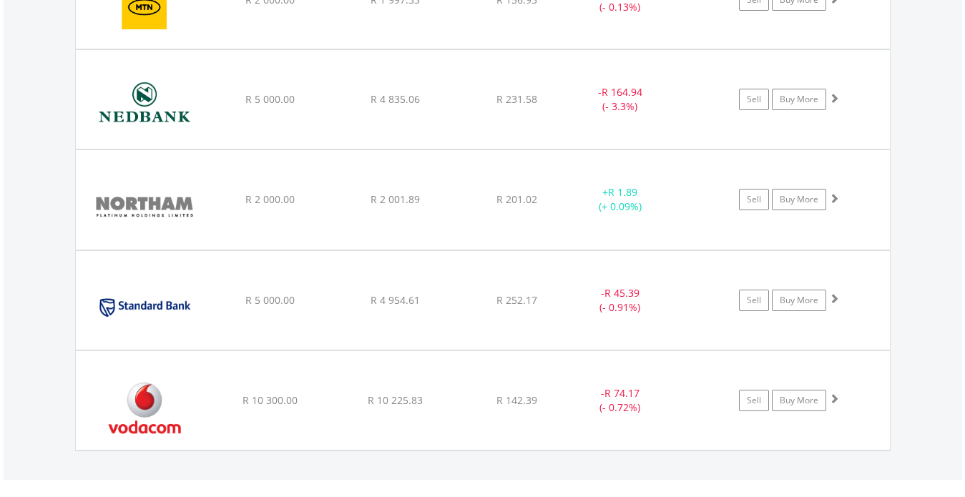
scroll to position [1461, 0]
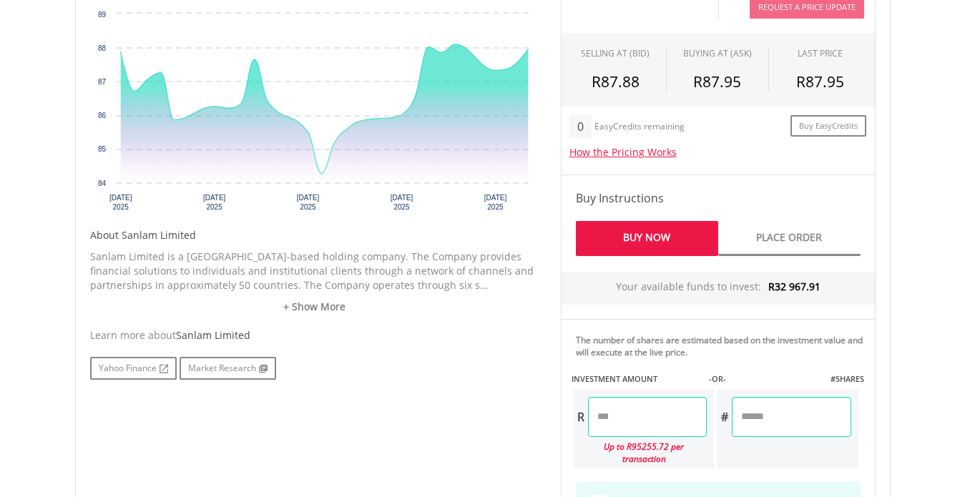
scroll to position [543, 0]
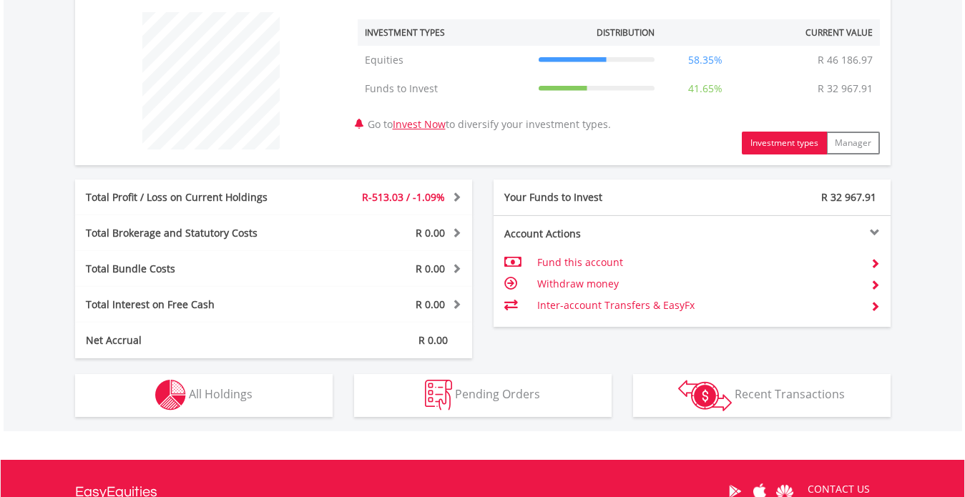
scroll to position [137, 272]
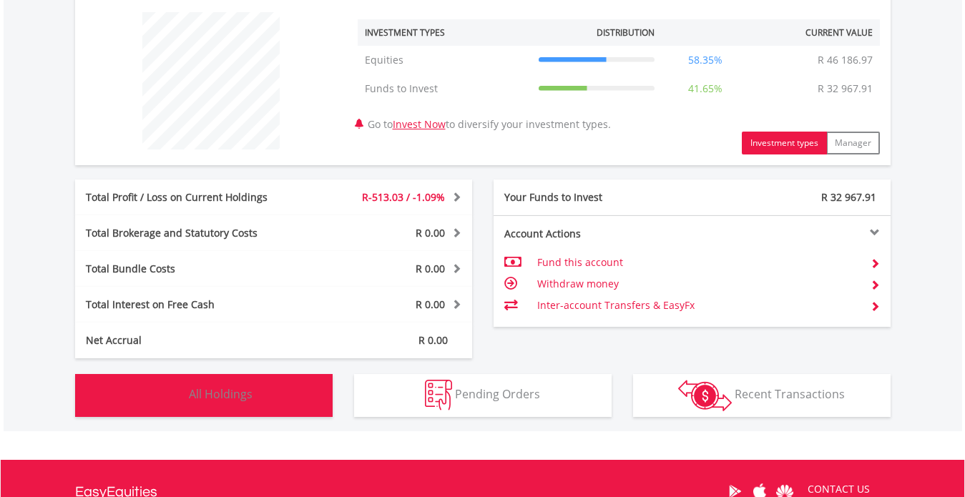
click at [227, 390] on span "All Holdings" at bounding box center [221, 394] width 64 height 16
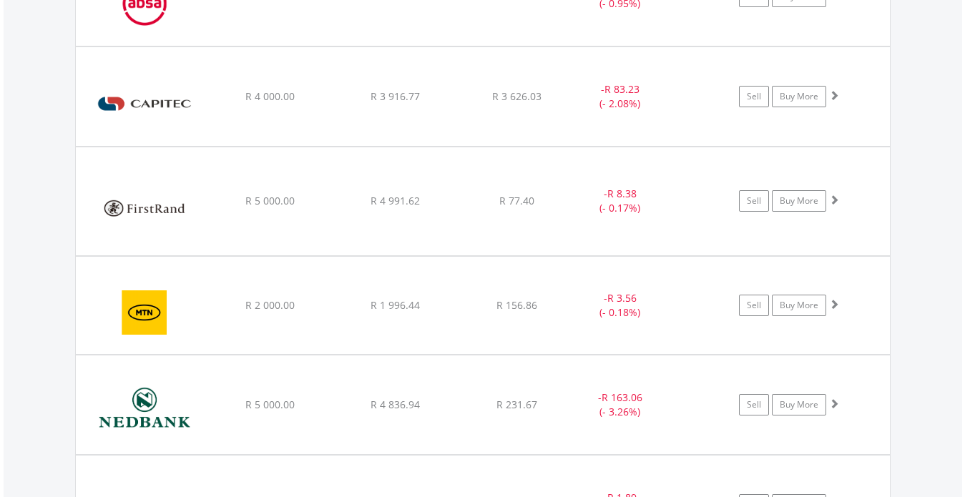
scroll to position [1146, 0]
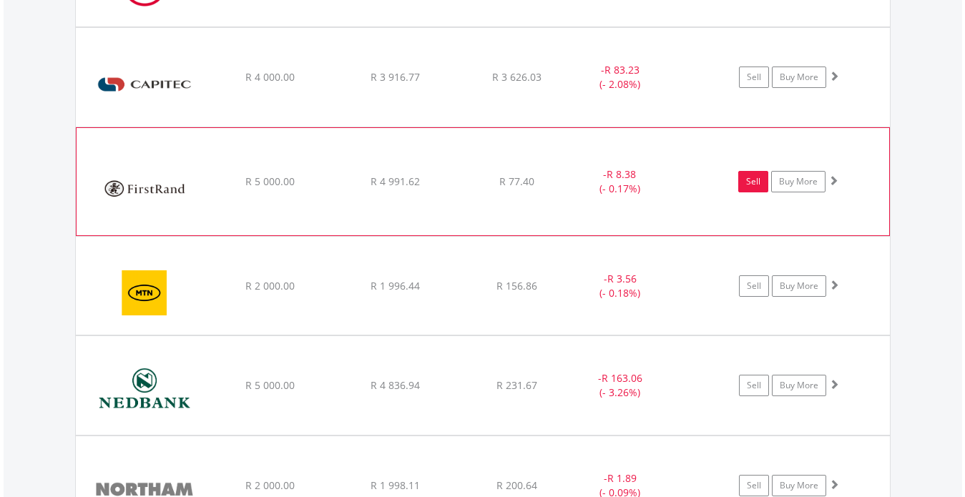
click at [754, 179] on link "Sell" at bounding box center [753, 181] width 30 height 21
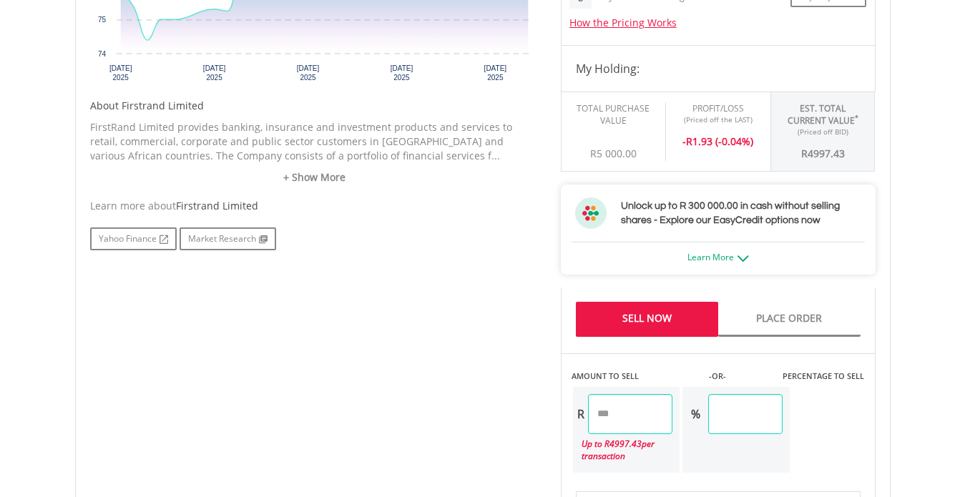
scroll to position [744, 0]
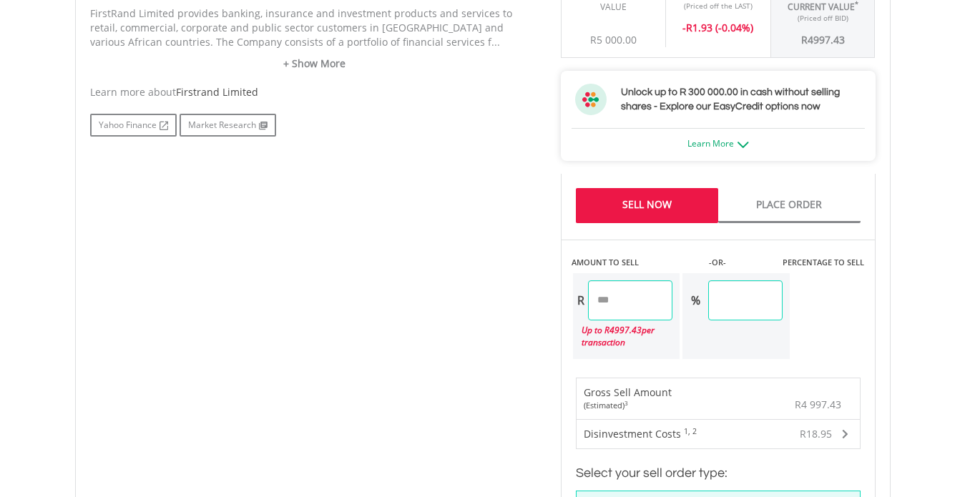
click at [651, 197] on link "Sell Now" at bounding box center [647, 205] width 142 height 35
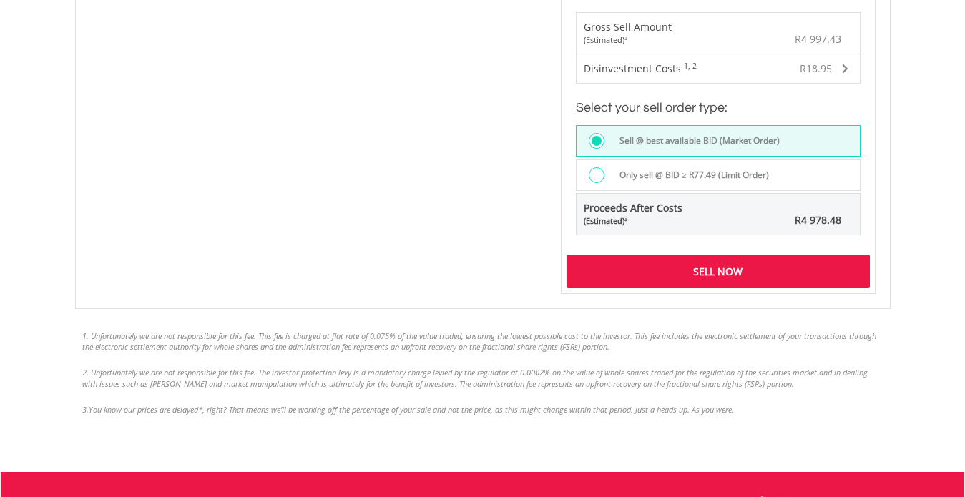
scroll to position [1250, 0]
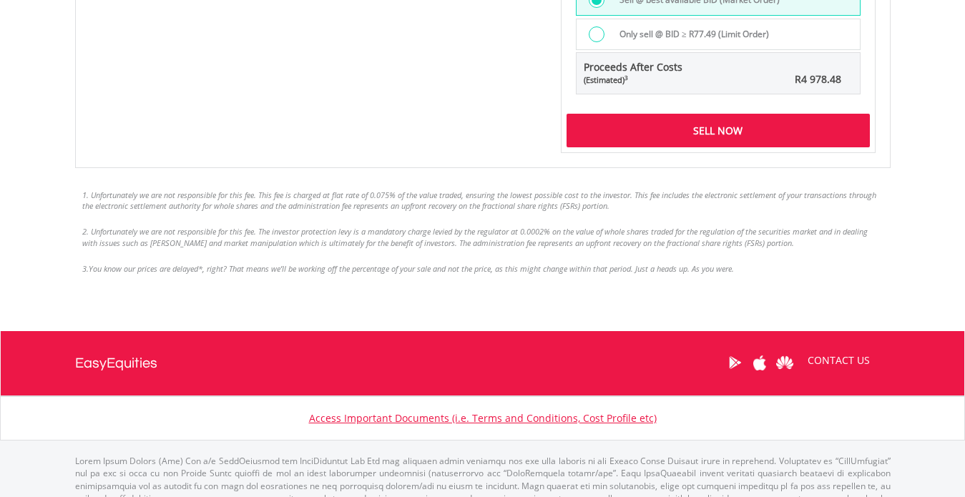
click at [701, 128] on div "Sell Now" at bounding box center [717, 130] width 303 height 33
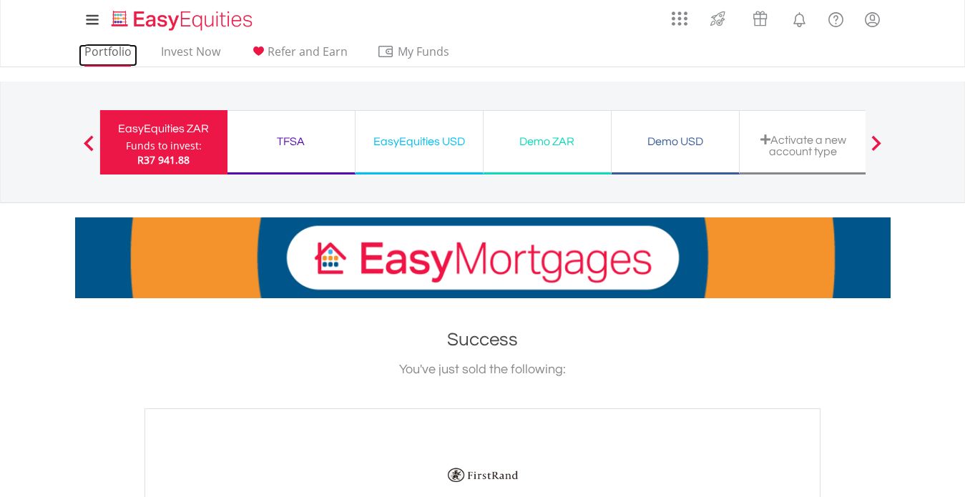
click at [111, 52] on link "Portfolio" at bounding box center [108, 55] width 59 height 22
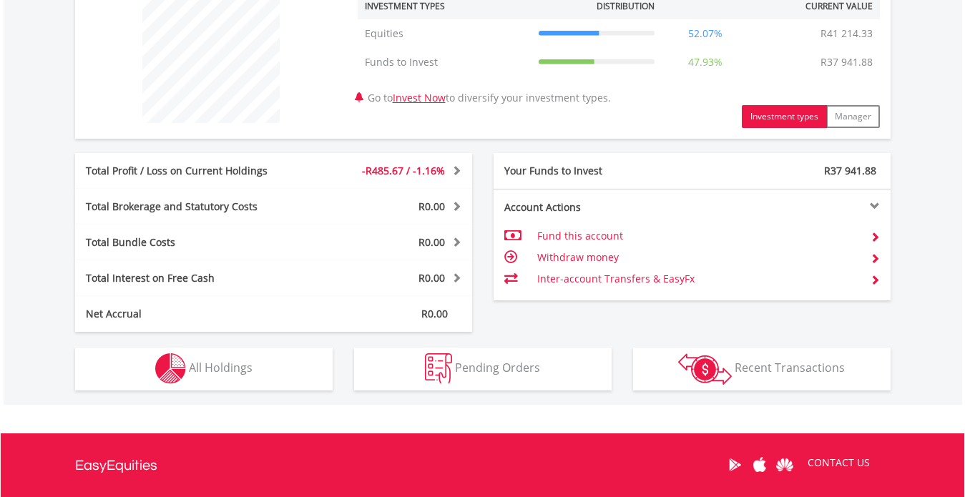
scroll to position [572, 0]
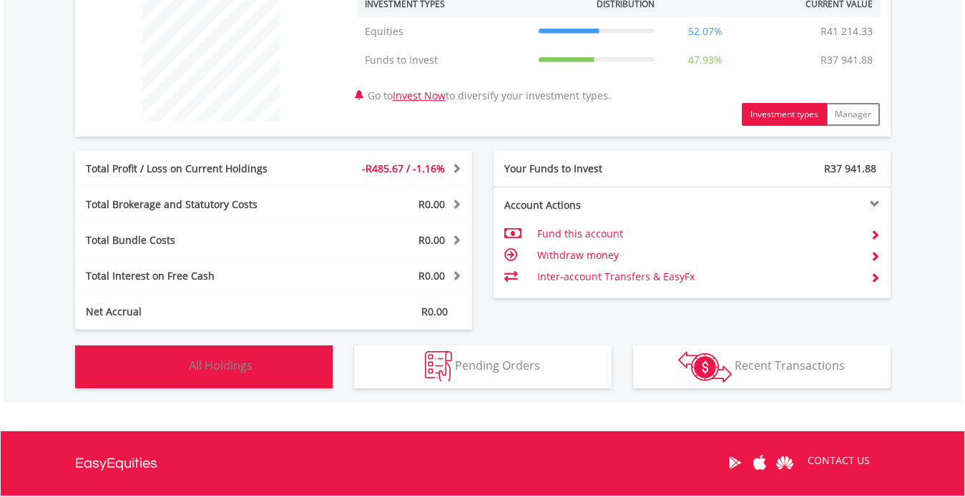
click at [220, 362] on span "All Holdings" at bounding box center [221, 366] width 64 height 16
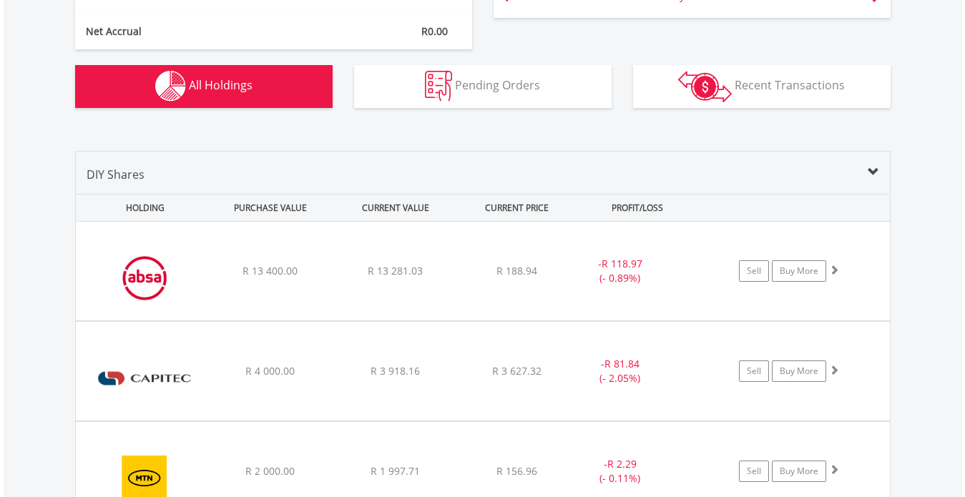
scroll to position [1060, 0]
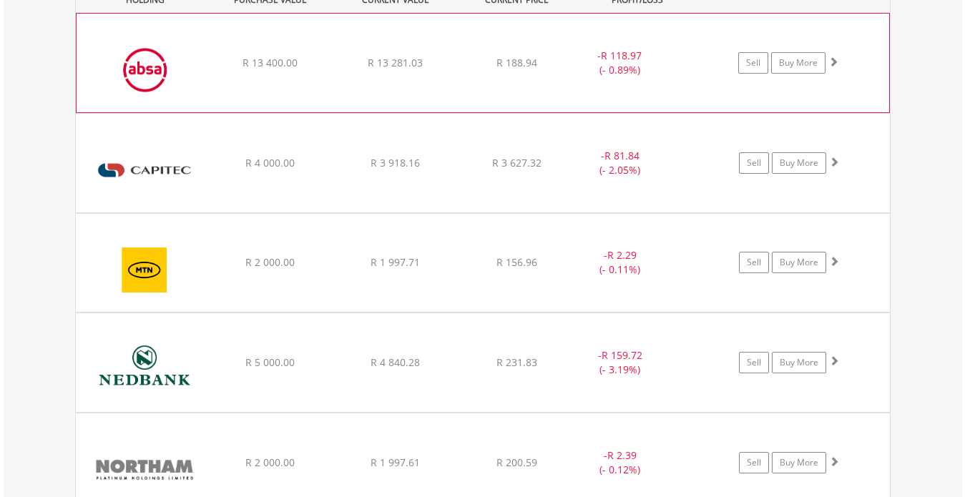
click at [141, 69] on img at bounding box center [145, 69] width 123 height 77
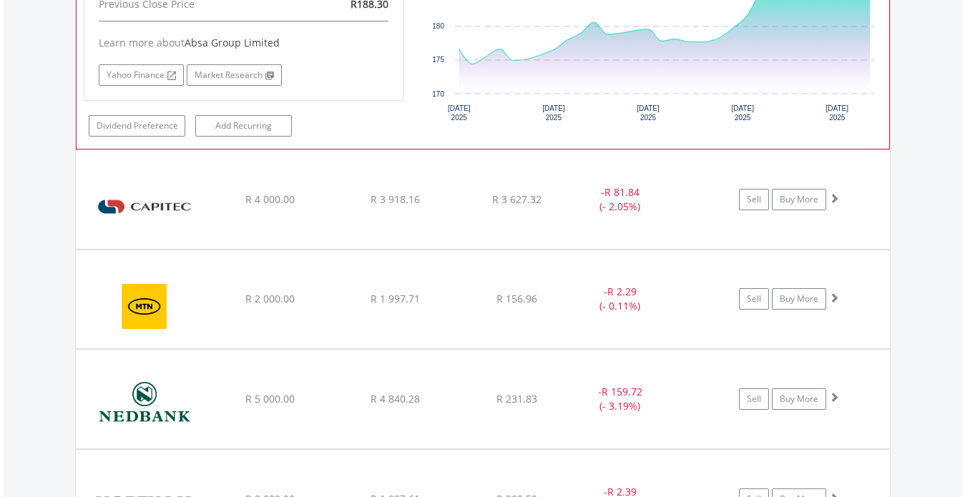
scroll to position [1318, 0]
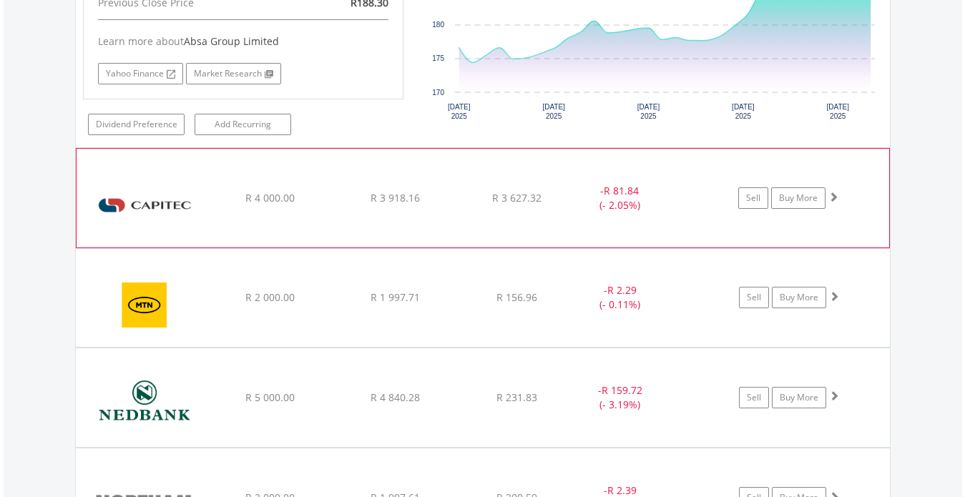
click at [118, 209] on img at bounding box center [145, 205] width 123 height 77
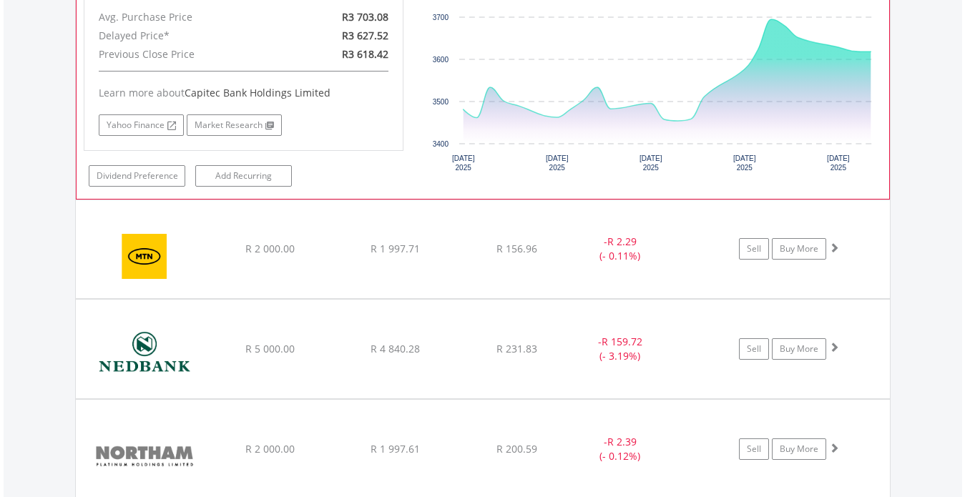
scroll to position [1747, 0]
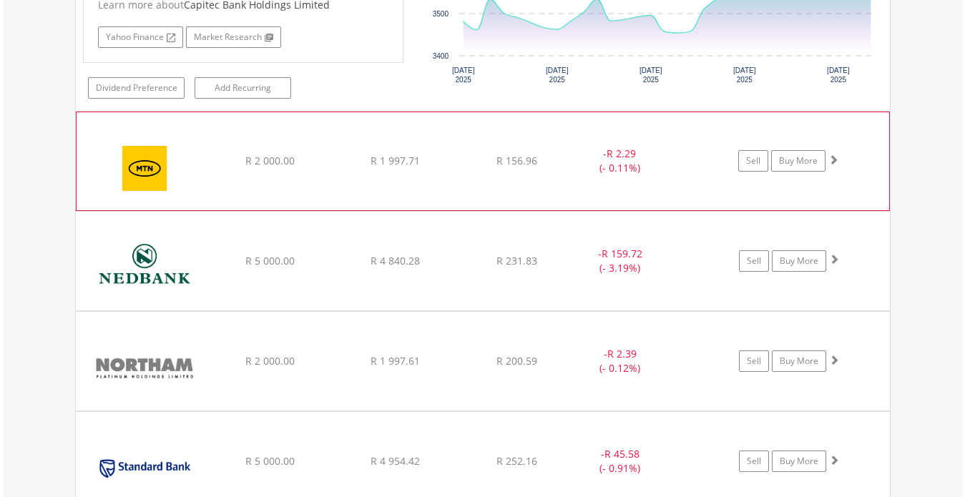
click at [142, 176] on img at bounding box center [145, 168] width 123 height 76
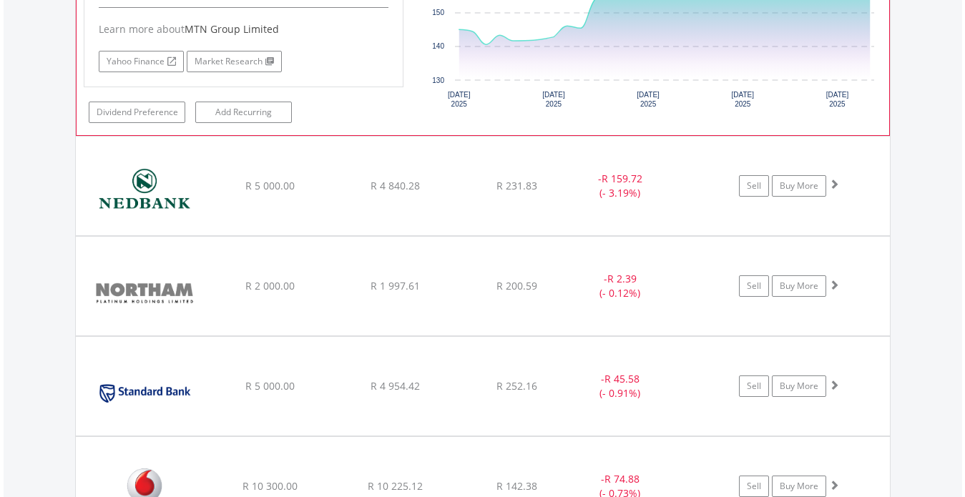
scroll to position [2119, 0]
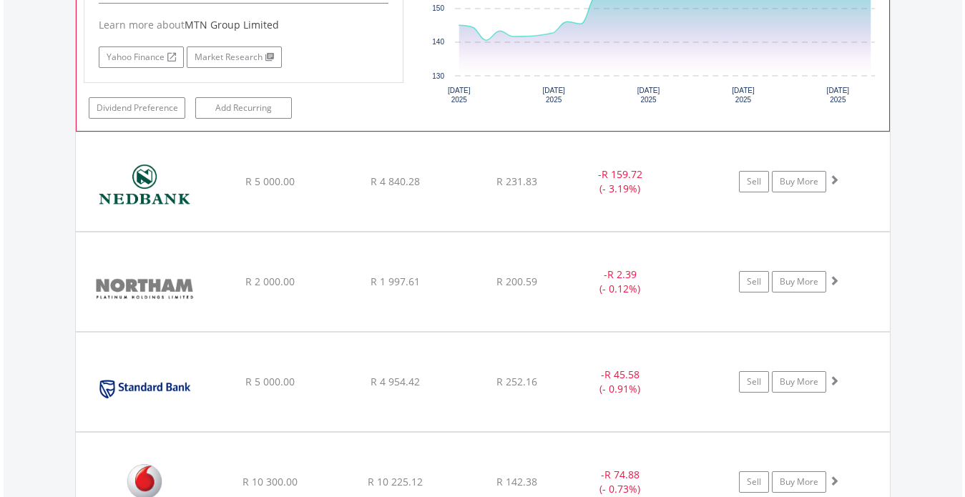
click at [142, 176] on img at bounding box center [144, 188] width 123 height 77
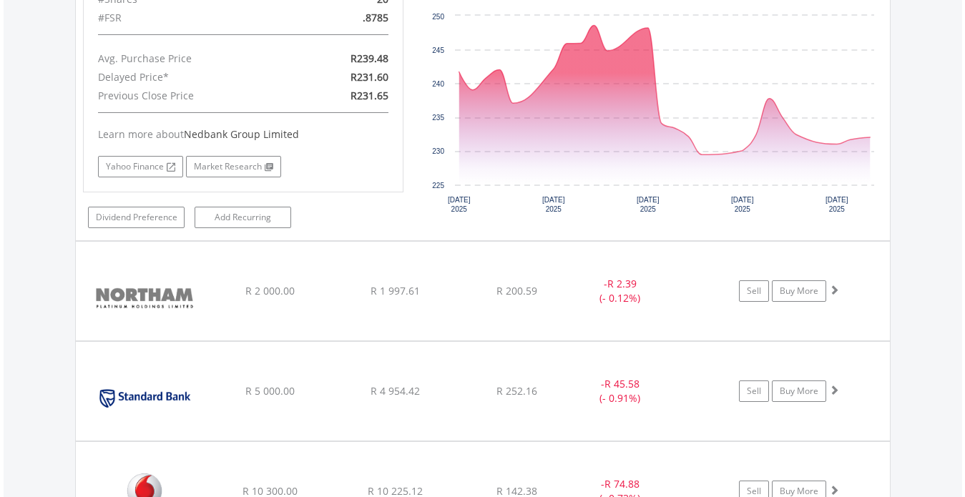
scroll to position [2433, 0]
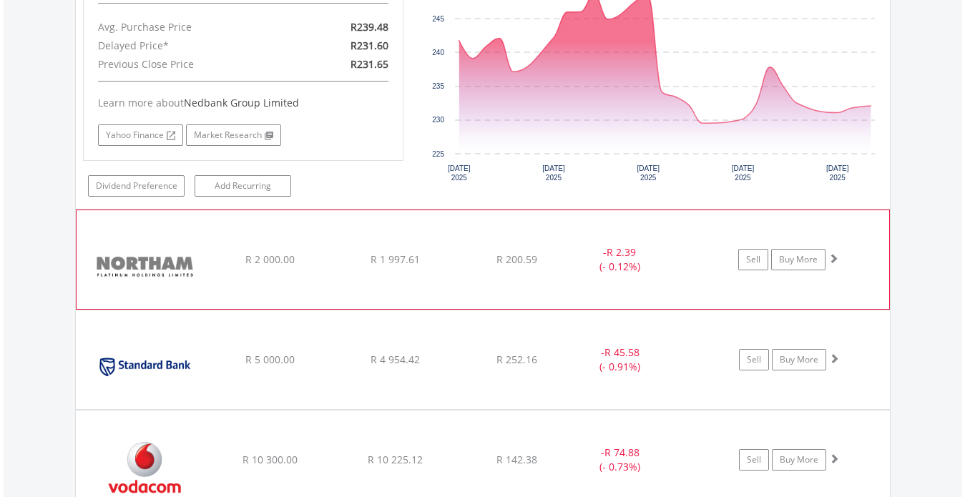
click at [136, 266] on img at bounding box center [145, 266] width 123 height 77
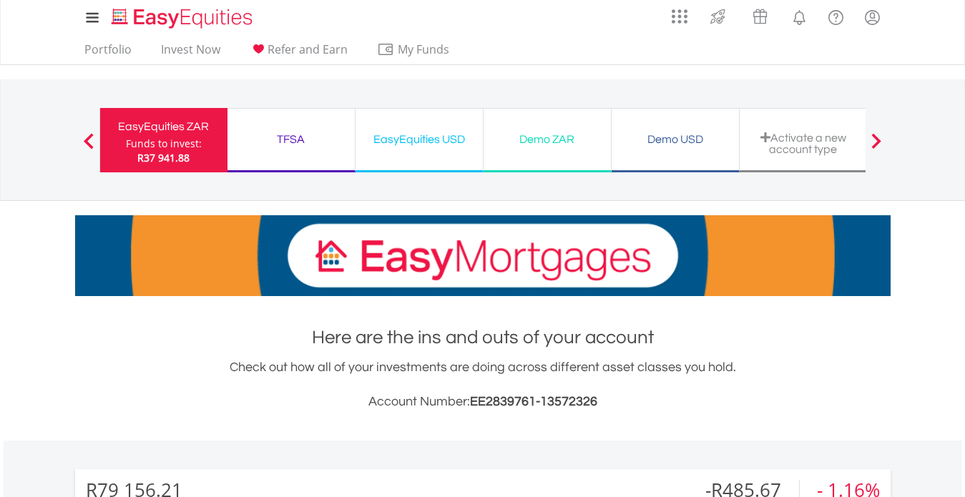
scroll to position [0, 0]
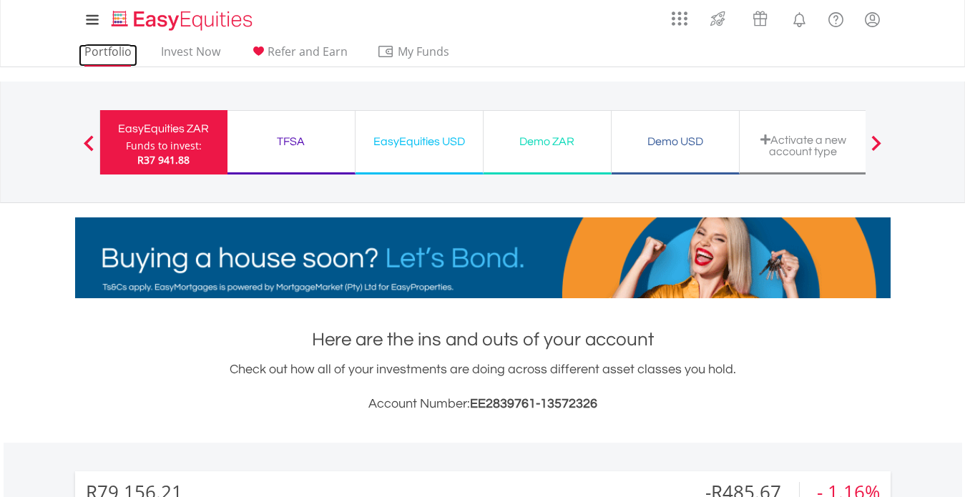
click at [105, 52] on link "Portfolio" at bounding box center [108, 55] width 59 height 22
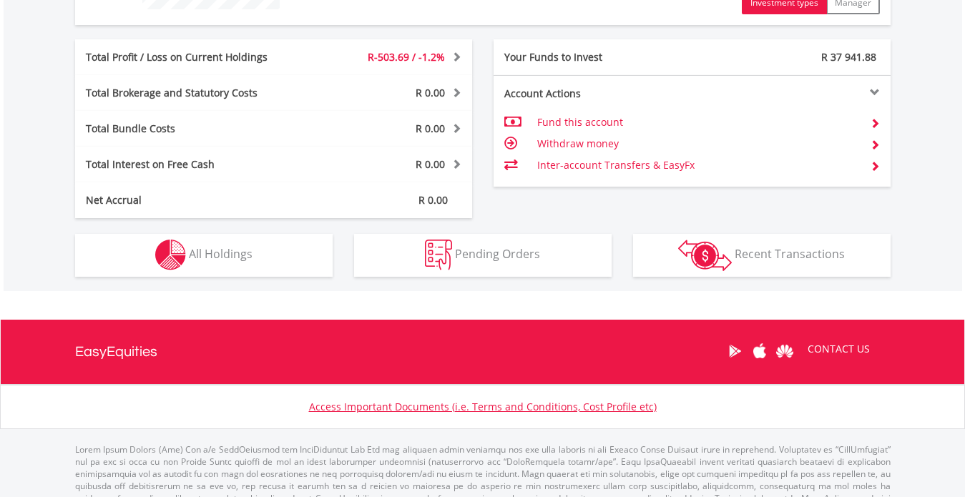
scroll to position [686, 0]
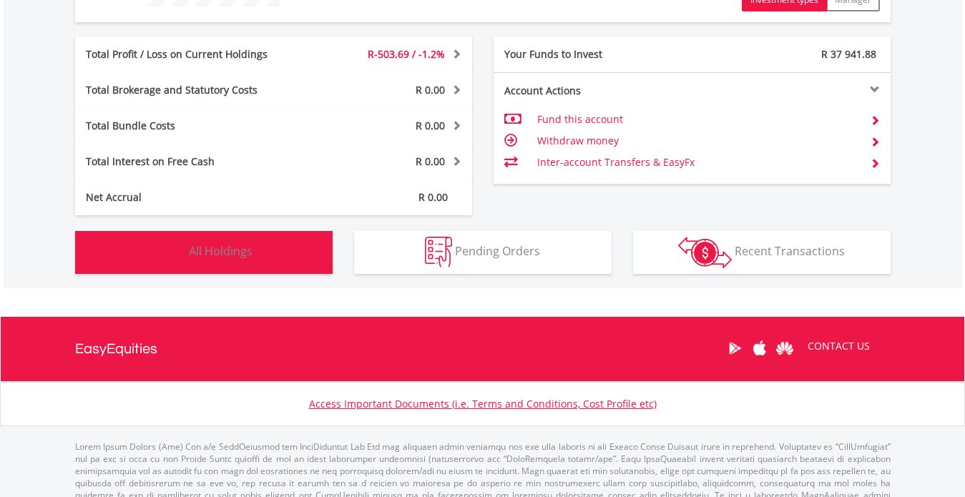
click at [209, 253] on span "All Holdings" at bounding box center [221, 251] width 64 height 16
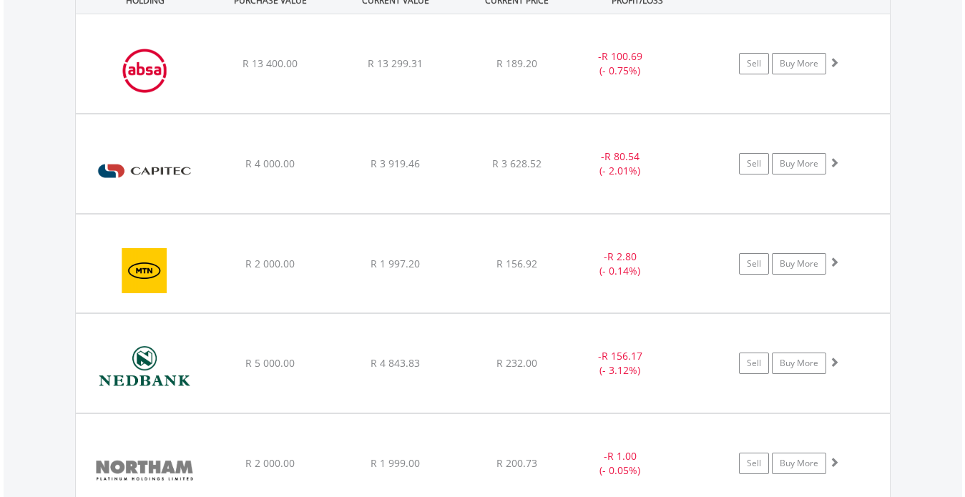
scroll to position [1060, 0]
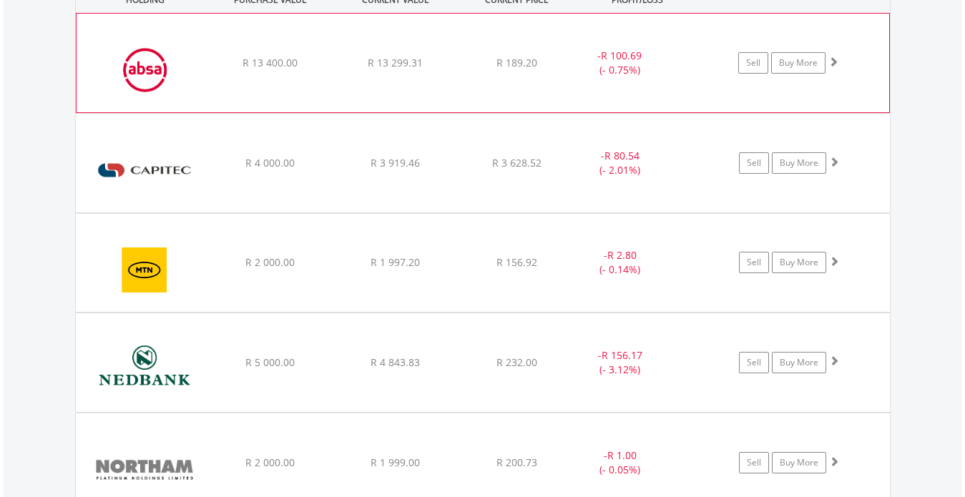
click at [143, 66] on img at bounding box center [145, 69] width 123 height 77
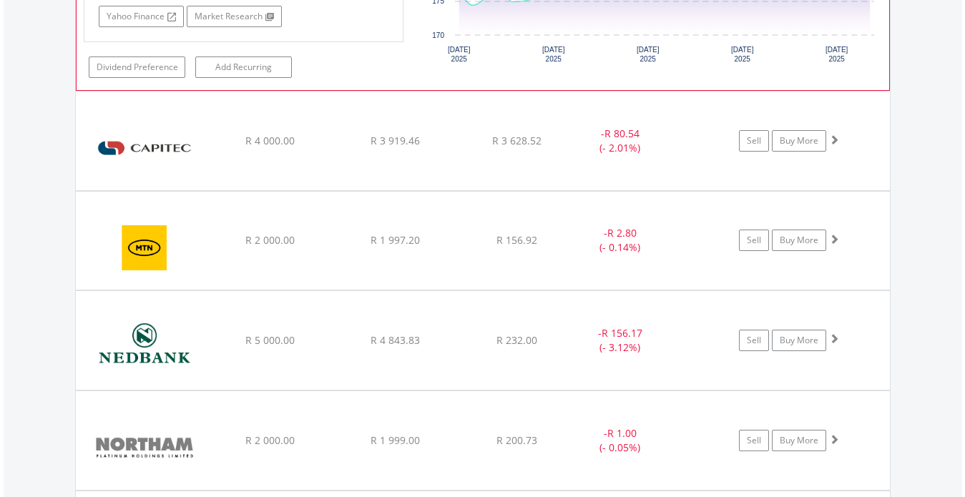
scroll to position [1404, 0]
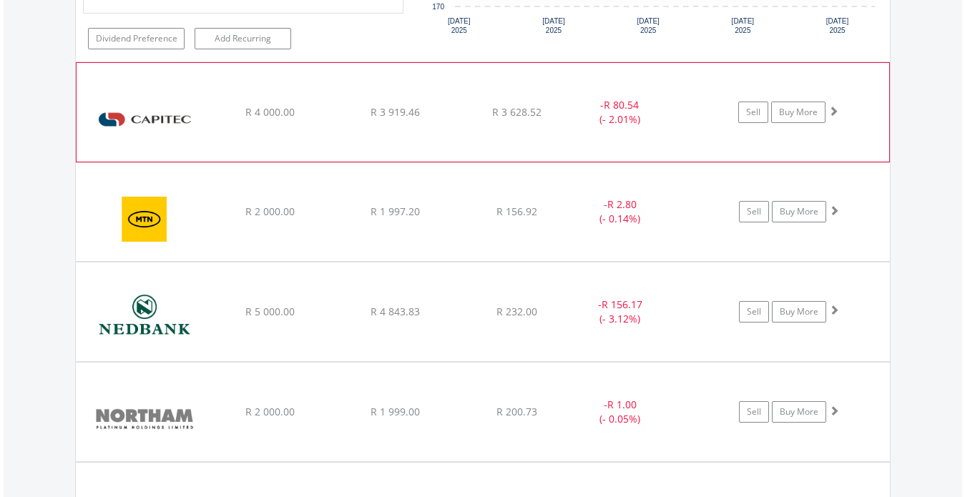
click at [152, 99] on img at bounding box center [145, 119] width 123 height 77
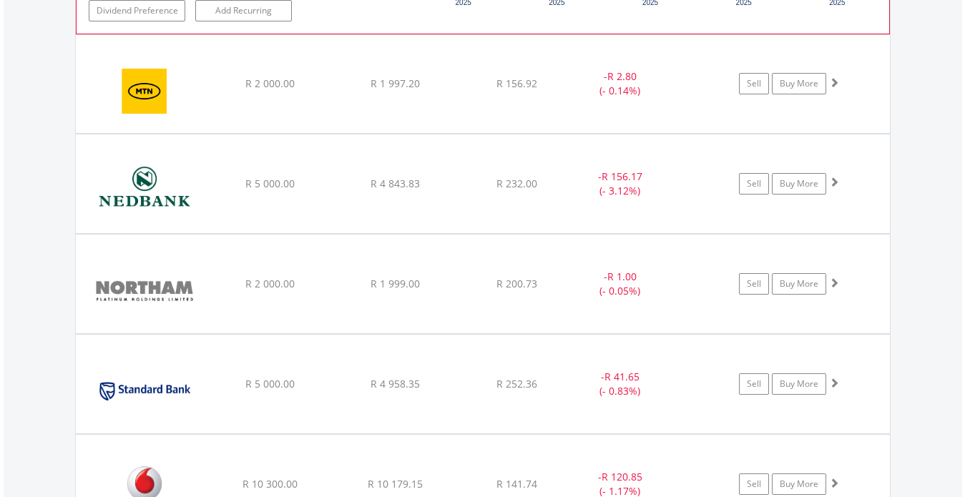
scroll to position [1833, 0]
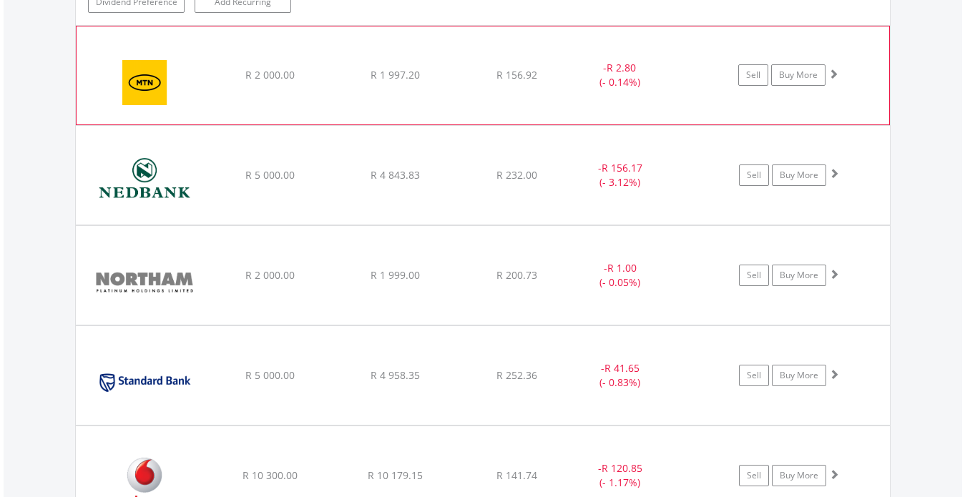
click at [145, 83] on img at bounding box center [145, 82] width 123 height 76
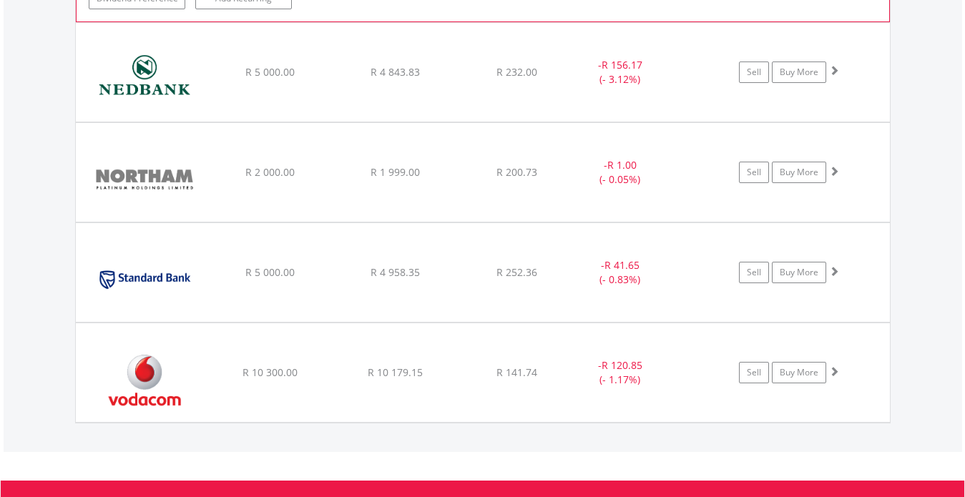
scroll to position [2233, 0]
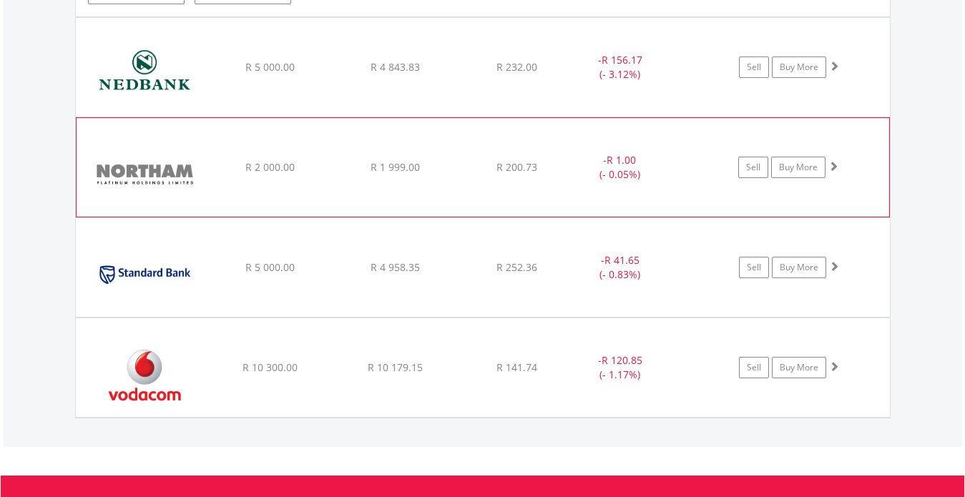
click at [144, 182] on img at bounding box center [145, 174] width 123 height 77
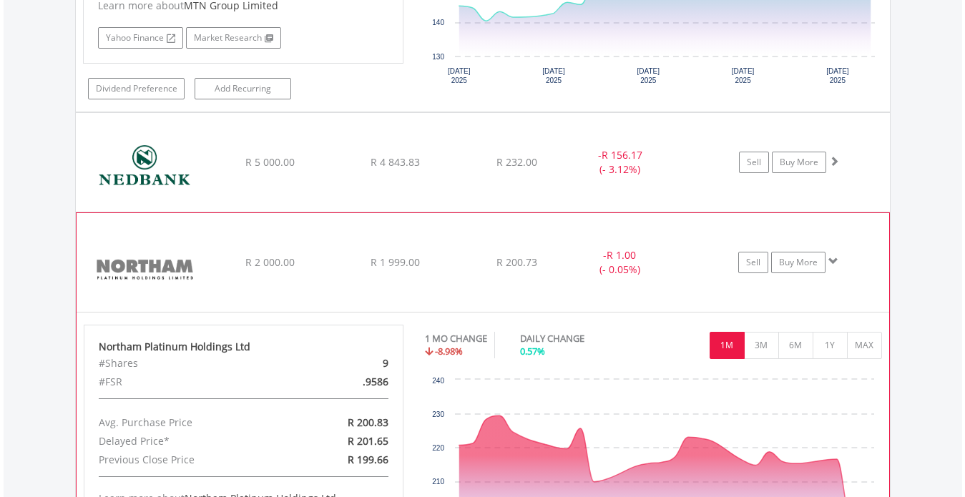
scroll to position [2119, 0]
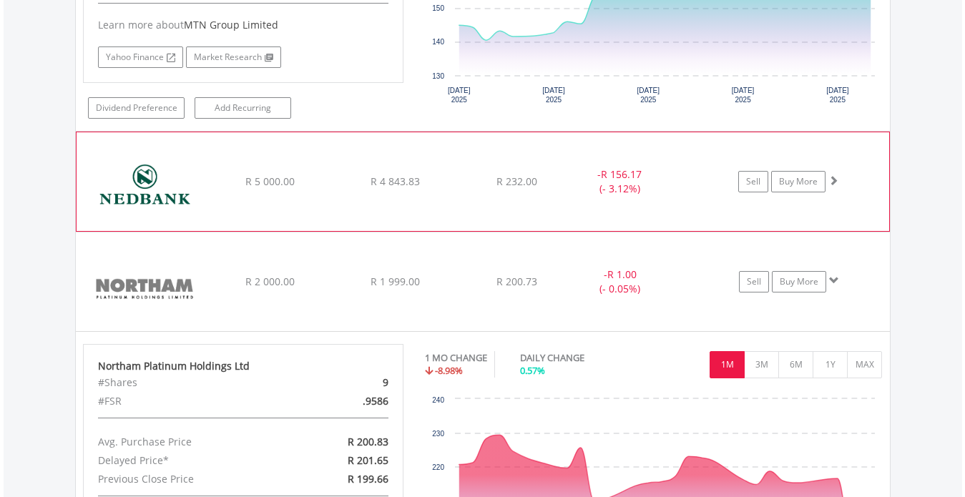
click at [148, 175] on img at bounding box center [145, 188] width 123 height 77
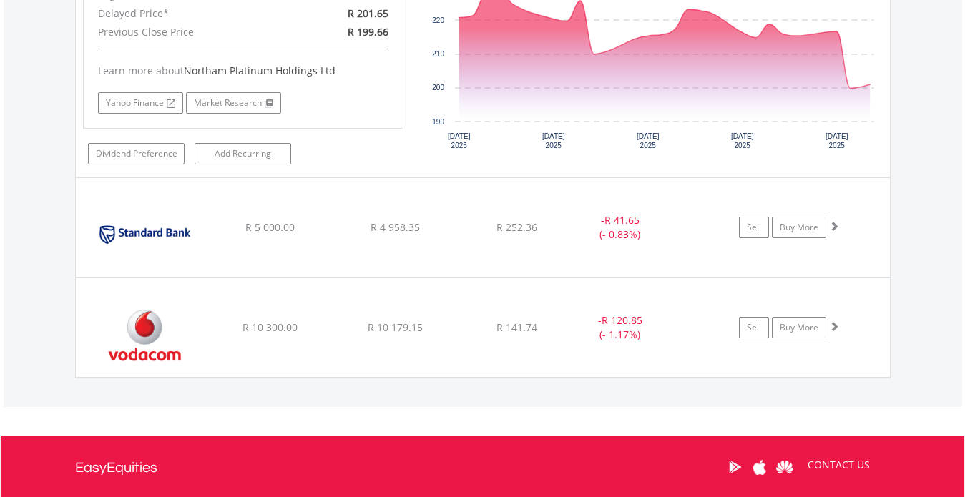
scroll to position [2862, 0]
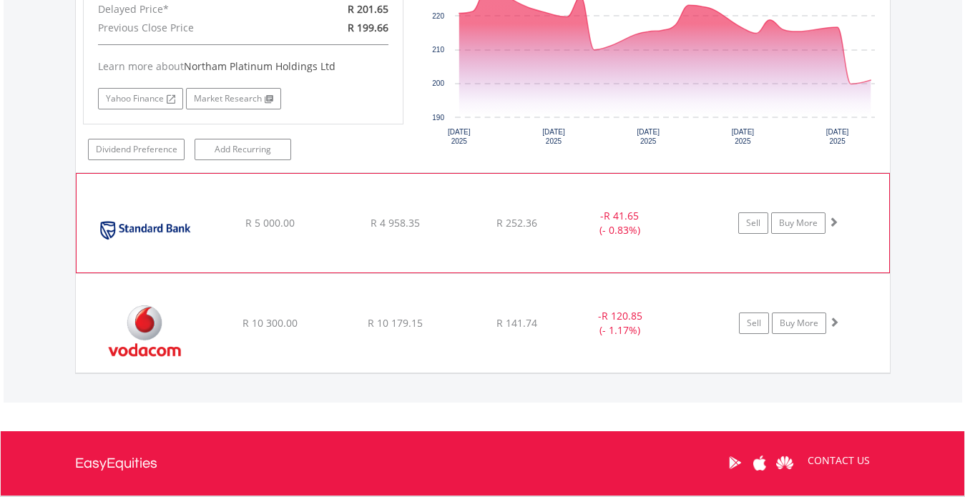
click at [125, 228] on img at bounding box center [145, 230] width 123 height 77
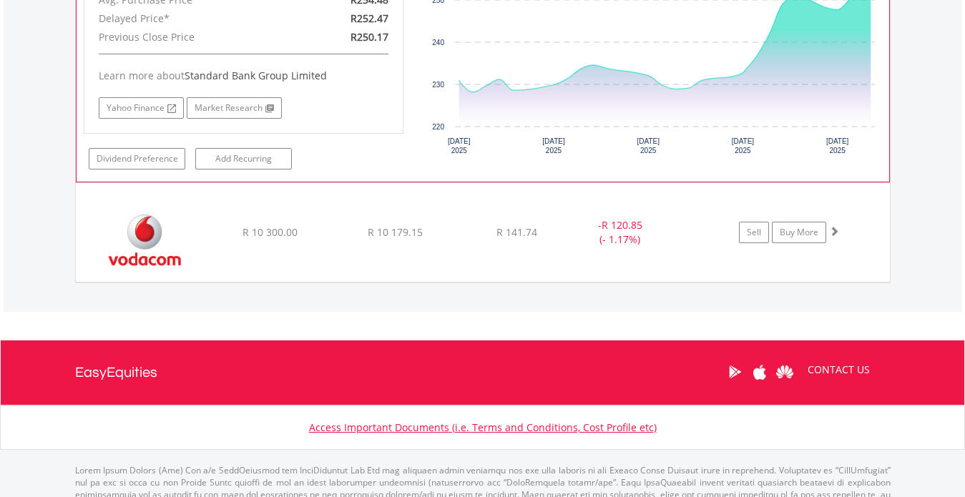
scroll to position [3296, 0]
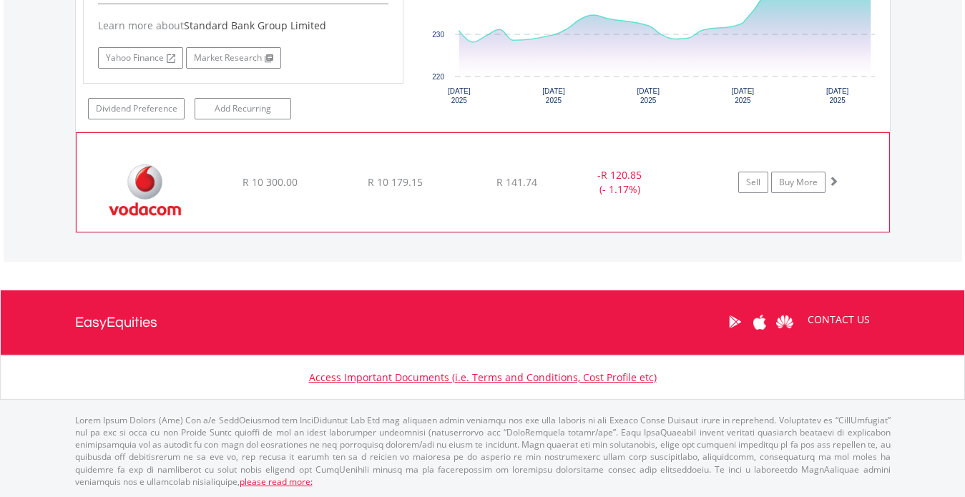
click at [137, 194] on img at bounding box center [145, 189] width 123 height 77
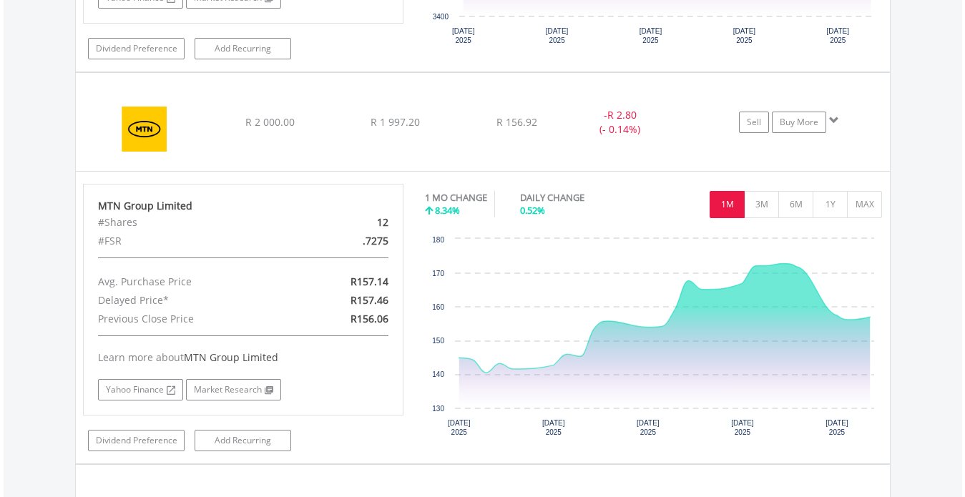
scroll to position [1808, 0]
